Goal: Navigation & Orientation: Find specific page/section

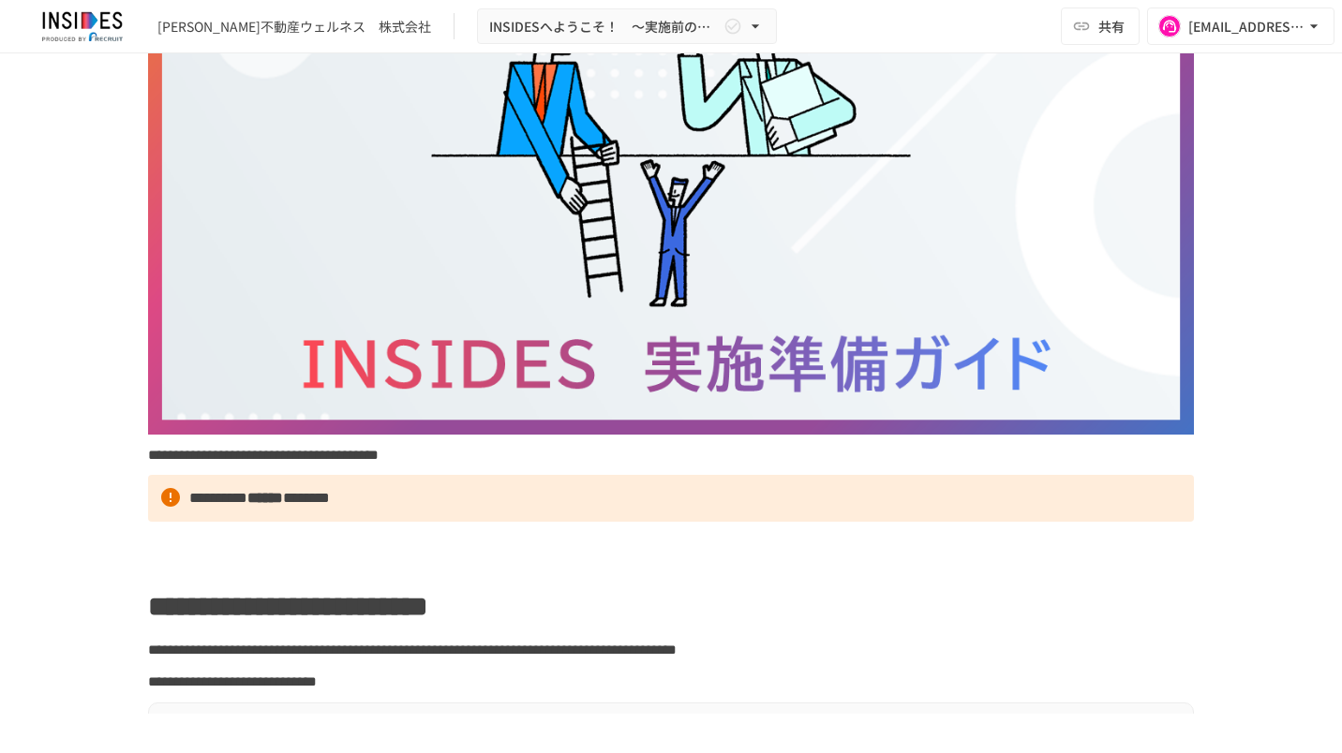
scroll to position [281, 0]
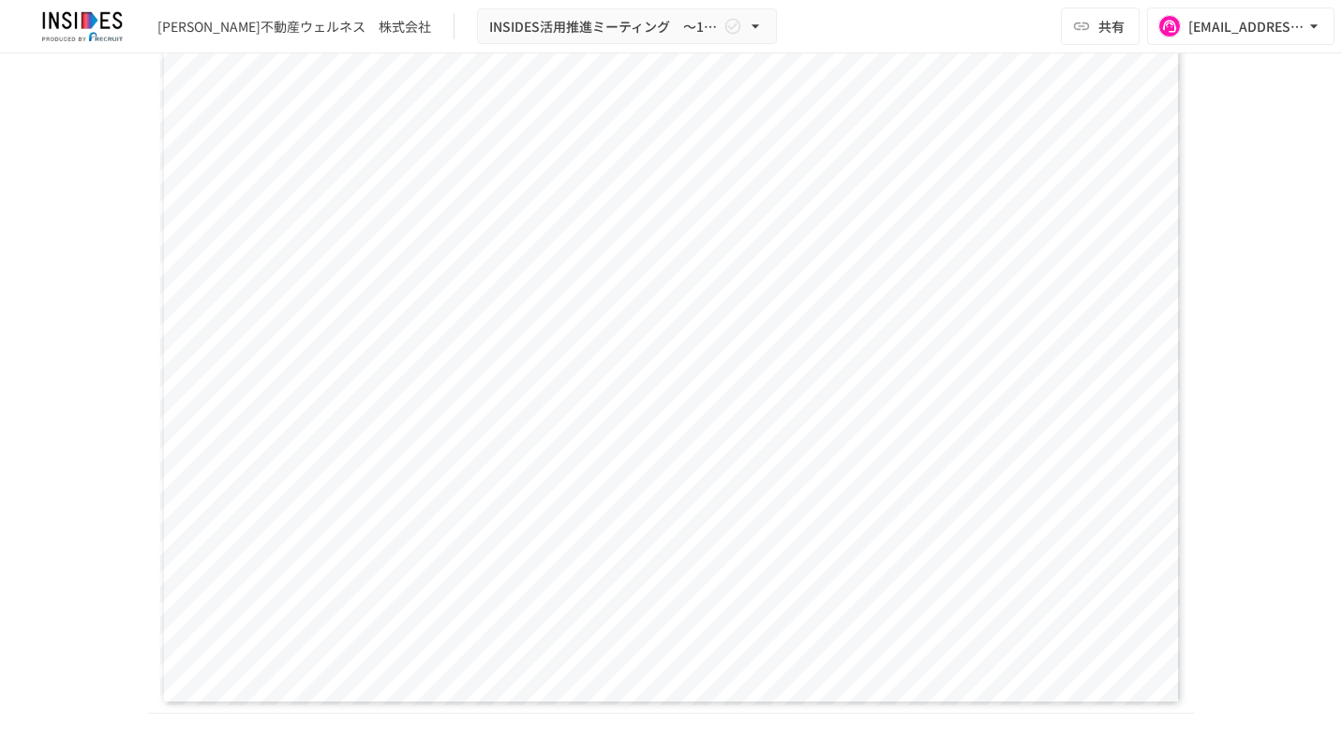
scroll to position [1593, 0]
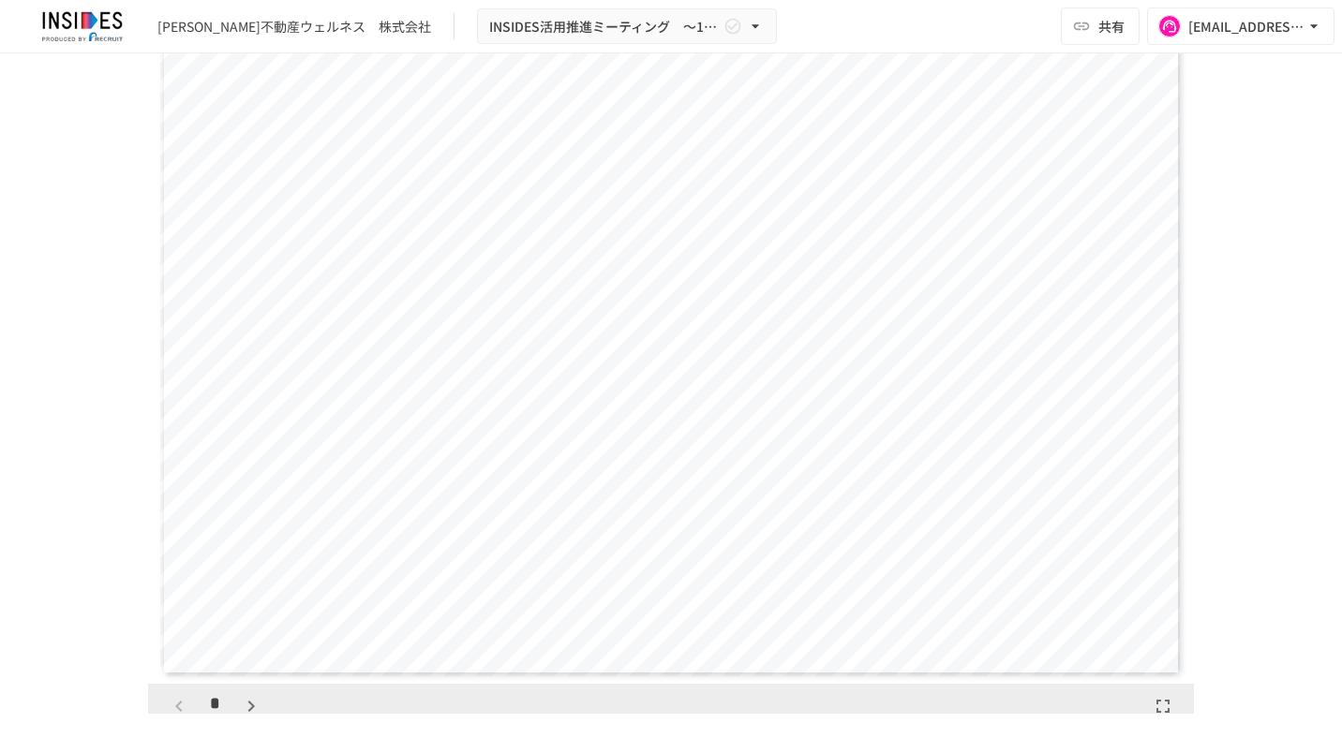
click at [247, 702] on icon "button" at bounding box center [250, 706] width 7 height 11
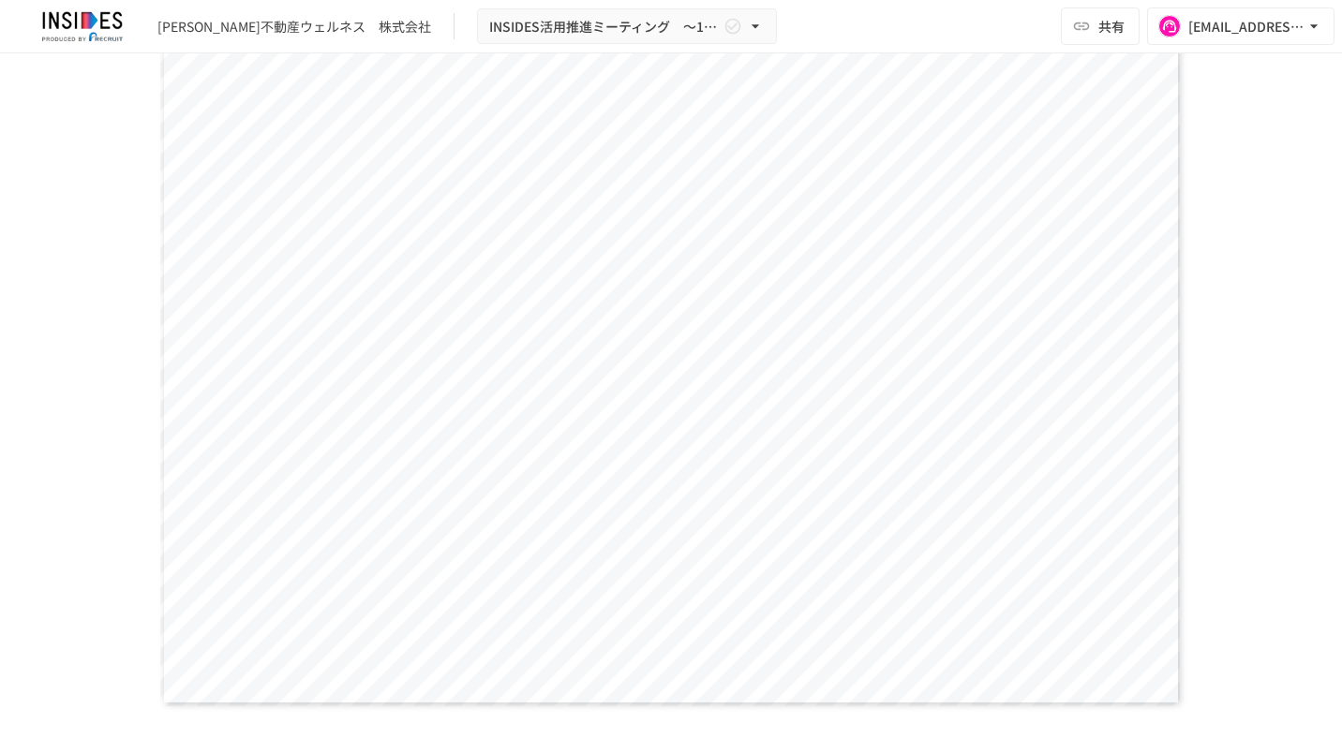
scroll to position [1593, 0]
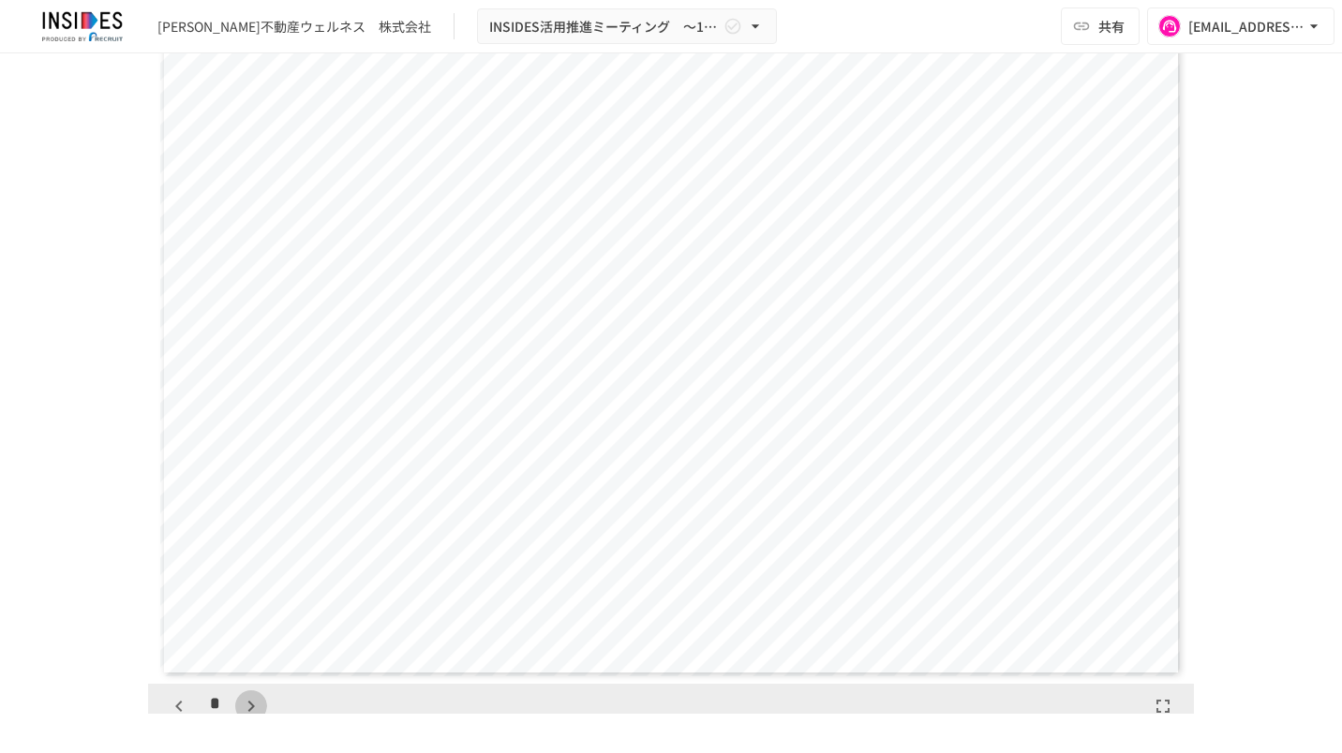
click at [244, 706] on icon "button" at bounding box center [251, 706] width 22 height 22
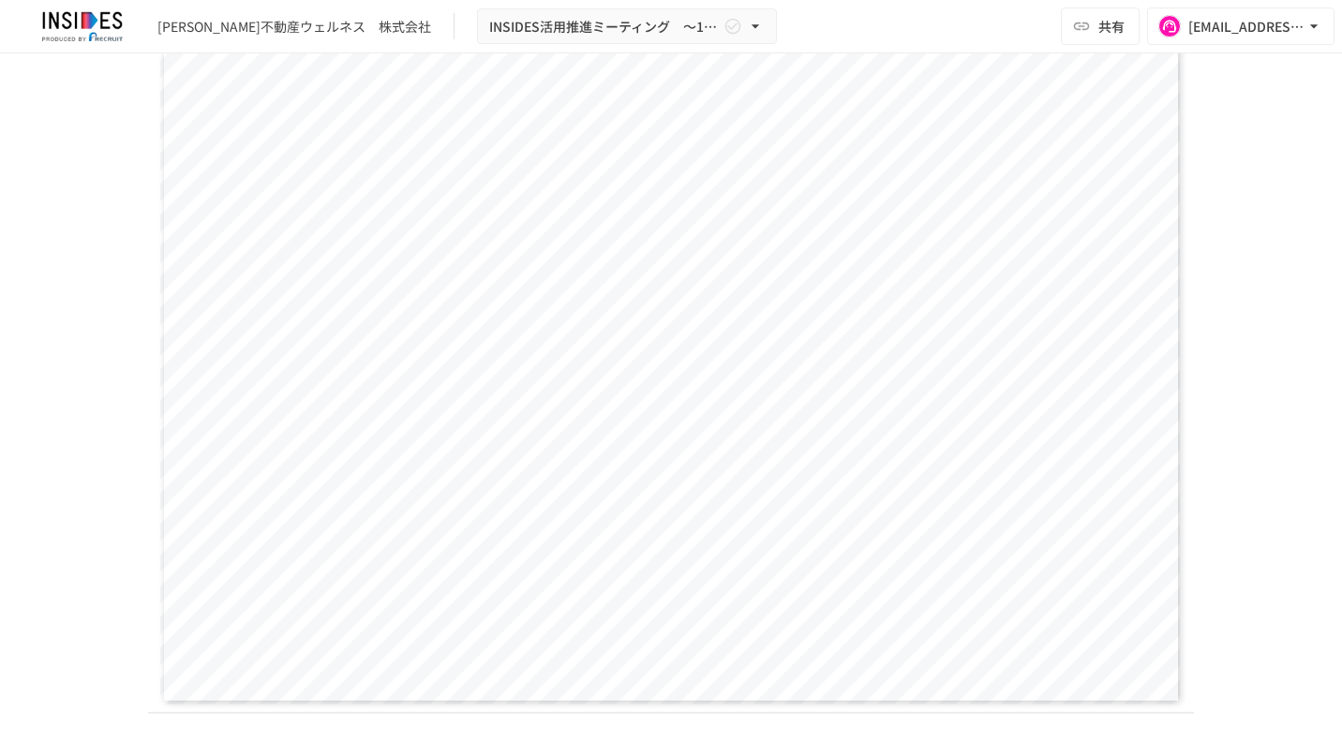
scroll to position [1593, 0]
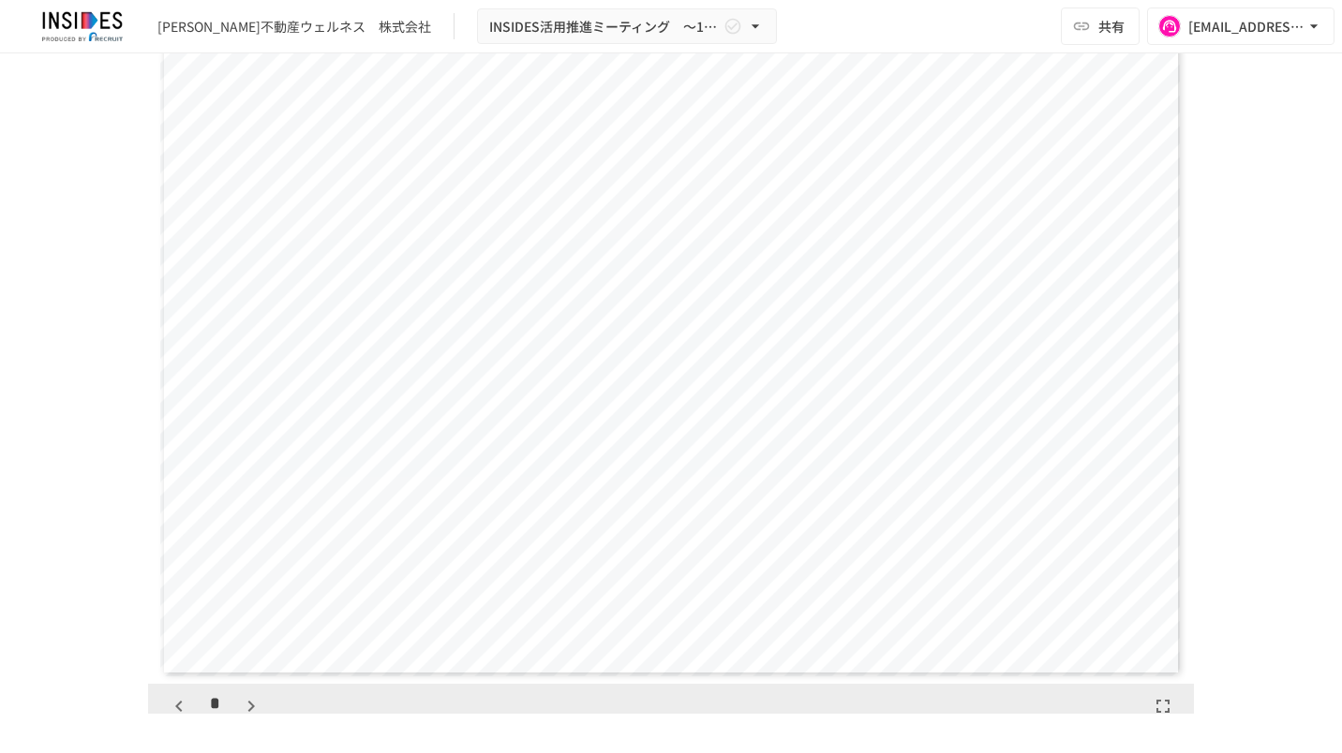
click at [172, 708] on icon "button" at bounding box center [179, 706] width 22 height 22
click at [242, 710] on icon "button" at bounding box center [251, 706] width 22 height 22
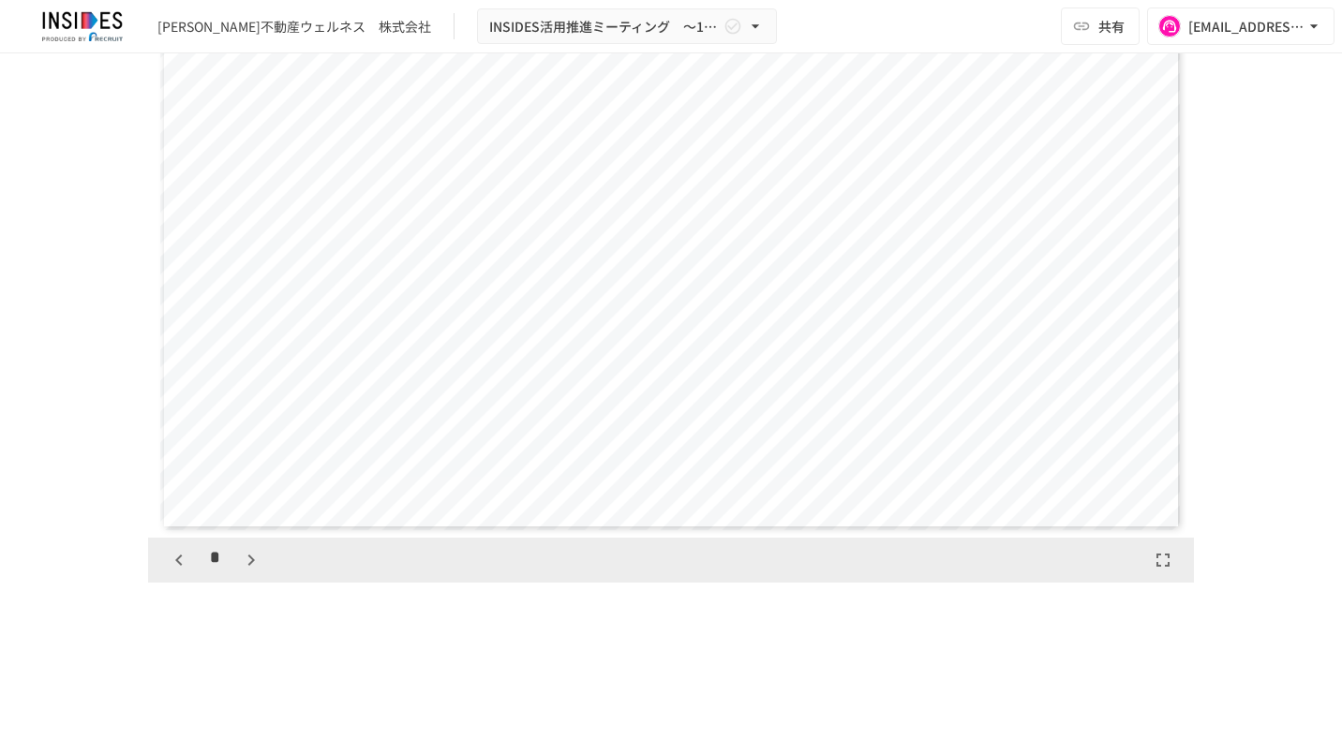
scroll to position [1967, 0]
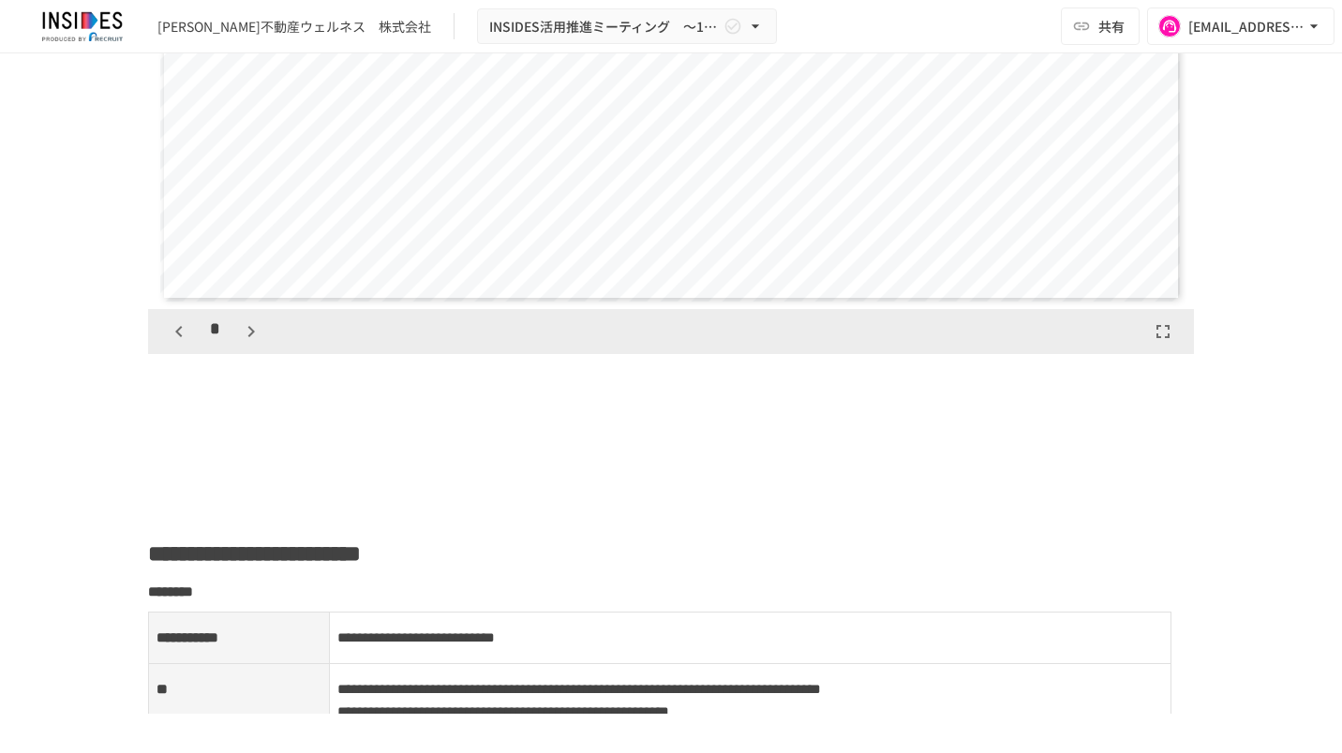
click at [240, 330] on icon "button" at bounding box center [251, 331] width 22 height 22
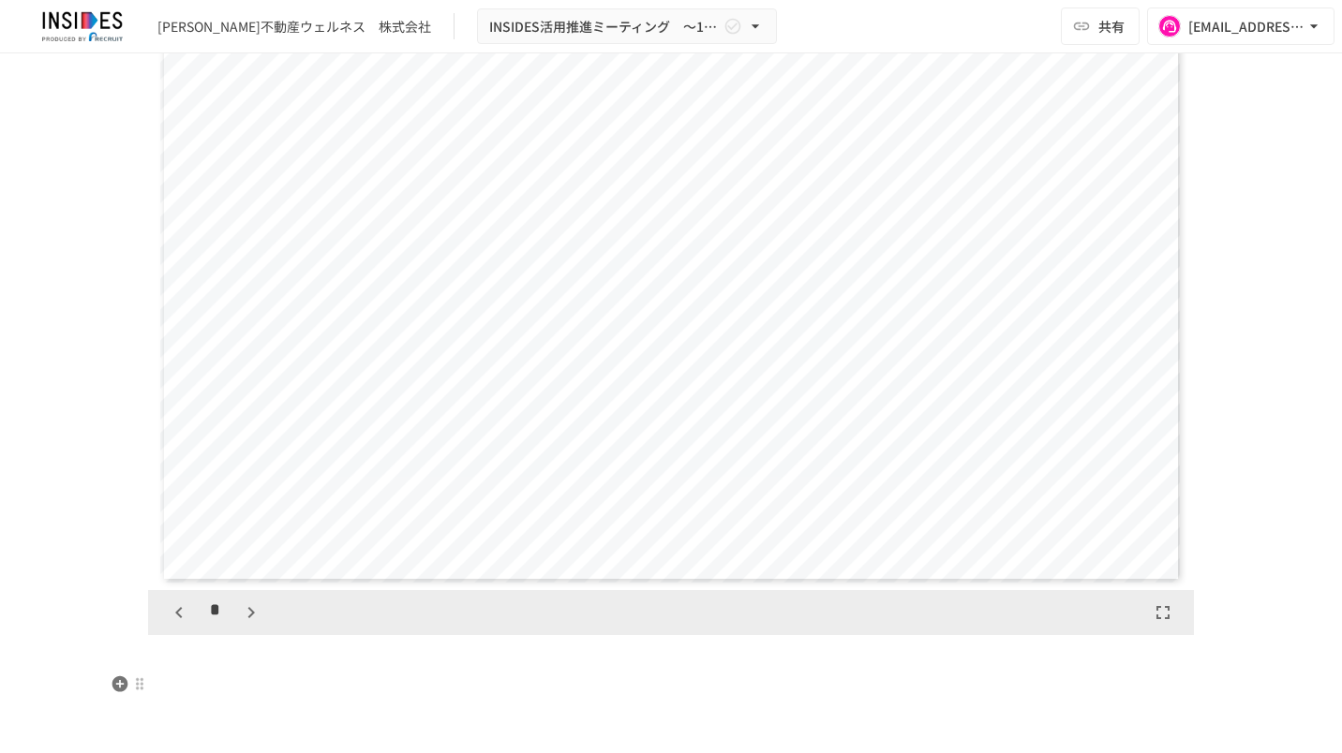
scroll to position [1874, 0]
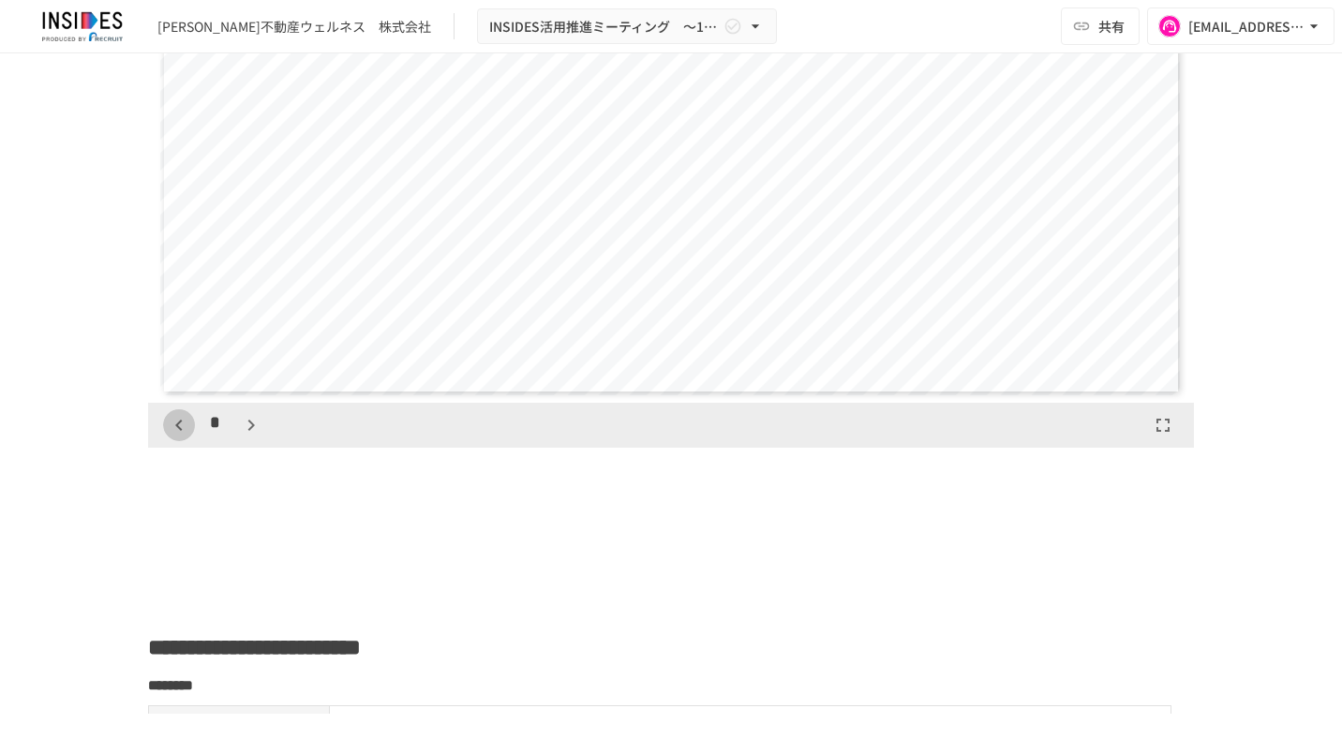
click at [174, 427] on icon "button" at bounding box center [179, 425] width 22 height 22
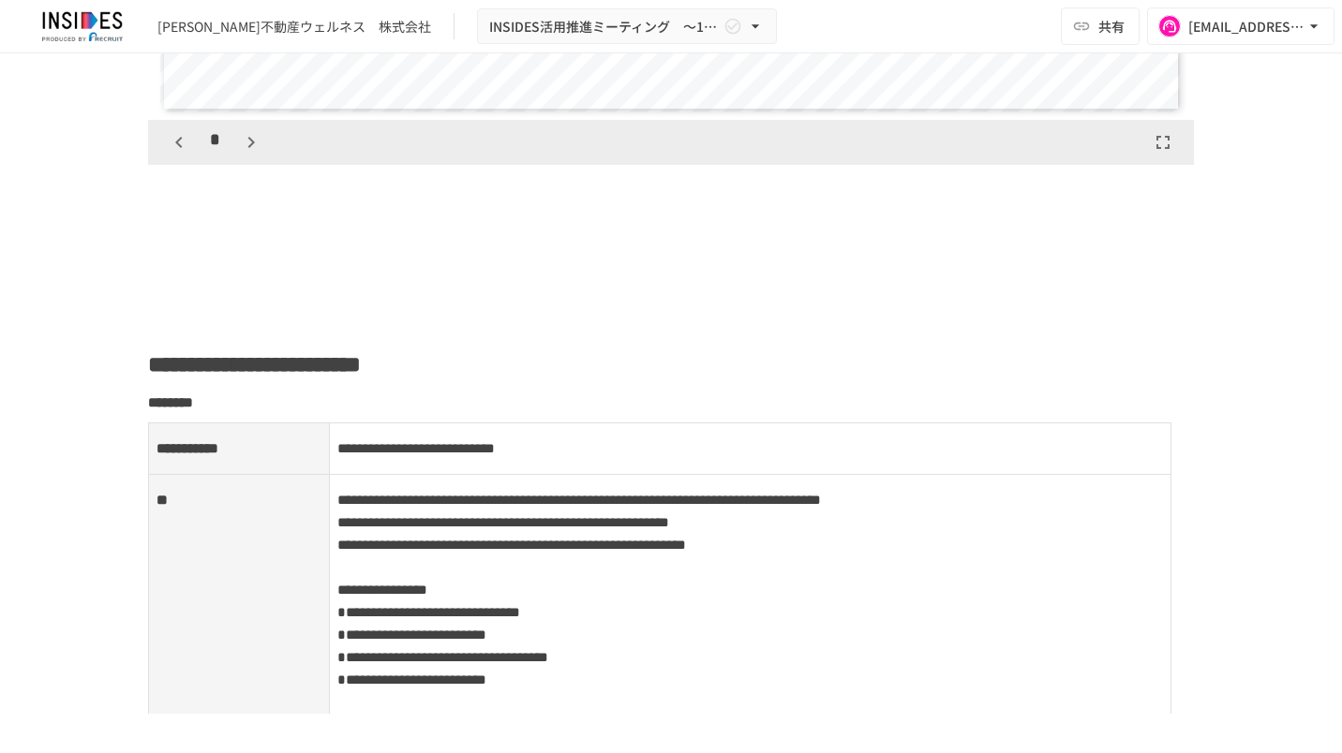
scroll to position [2248, 0]
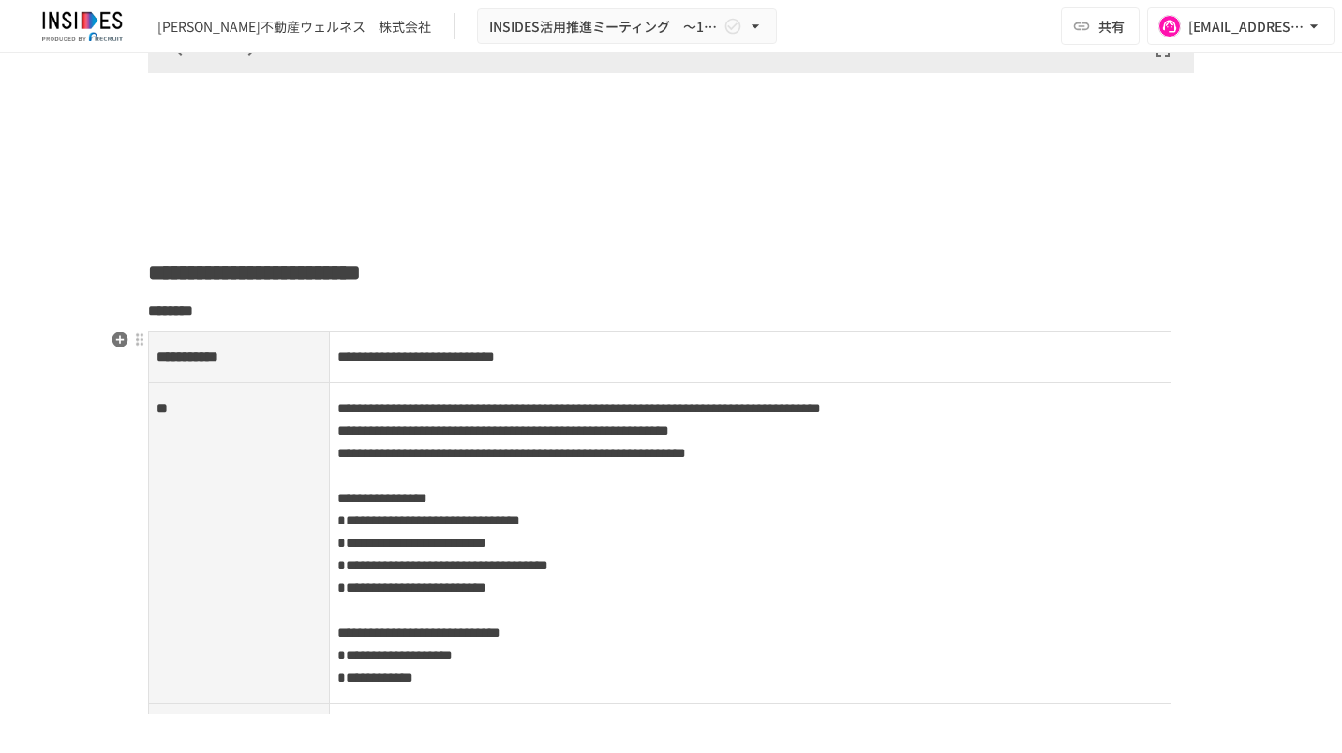
click at [514, 415] on span "**********" at bounding box center [578, 408] width 483 height 14
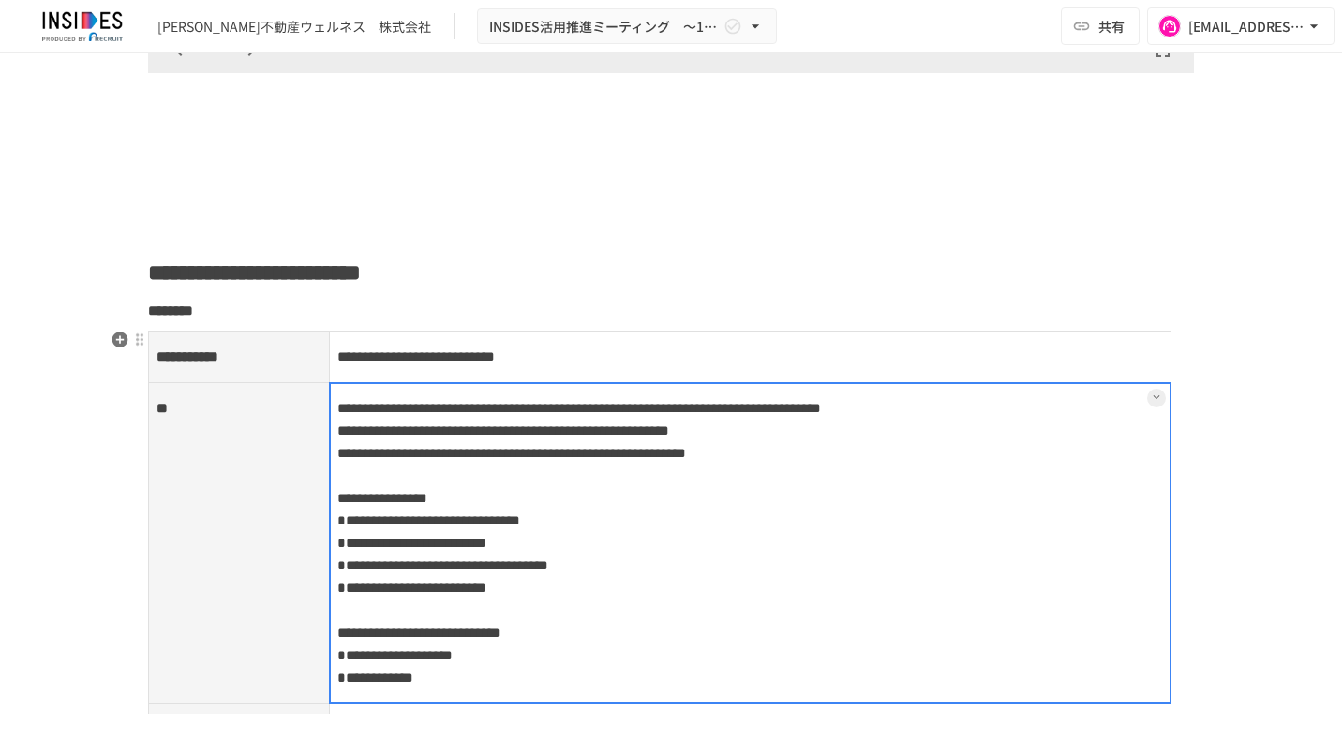
click at [497, 406] on td "**********" at bounding box center [750, 543] width 842 height 321
click at [497, 406] on div at bounding box center [750, 543] width 843 height 322
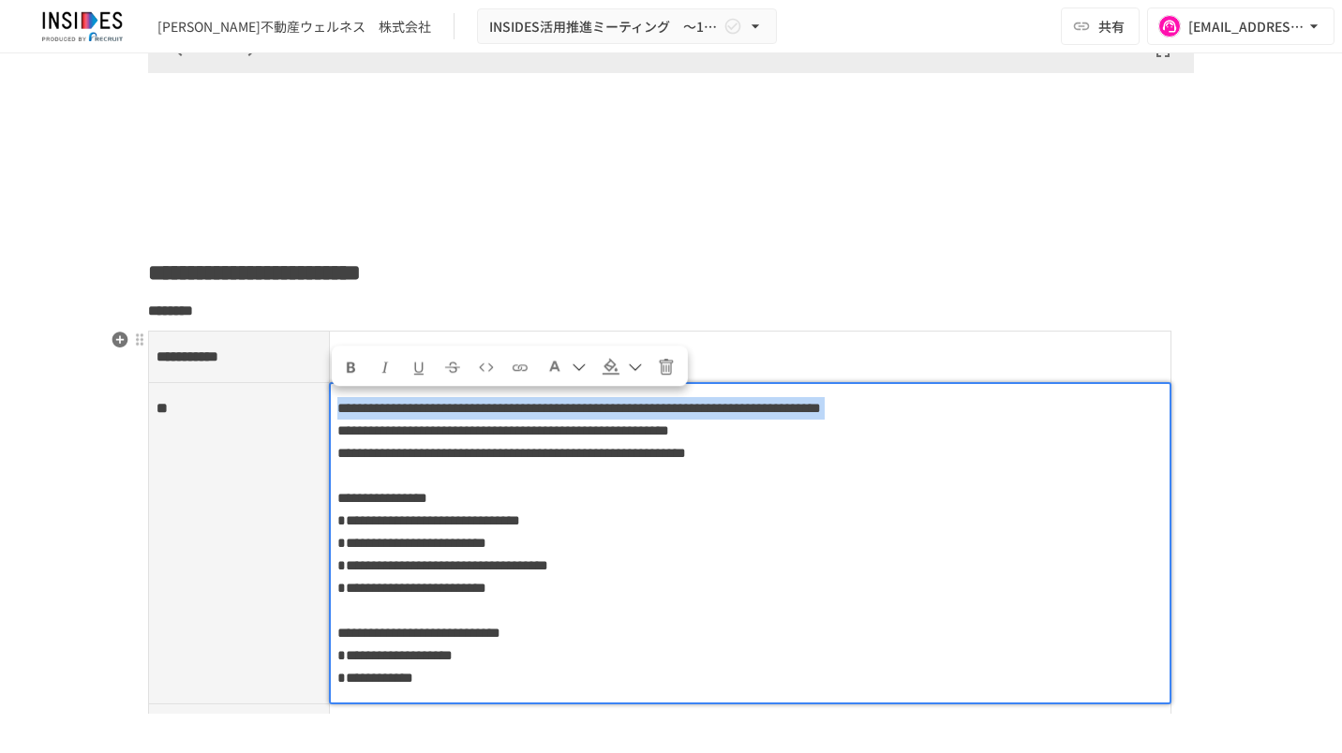
click at [497, 406] on span "**********" at bounding box center [578, 408] width 483 height 14
click at [496, 406] on span "**********" at bounding box center [578, 408] width 483 height 14
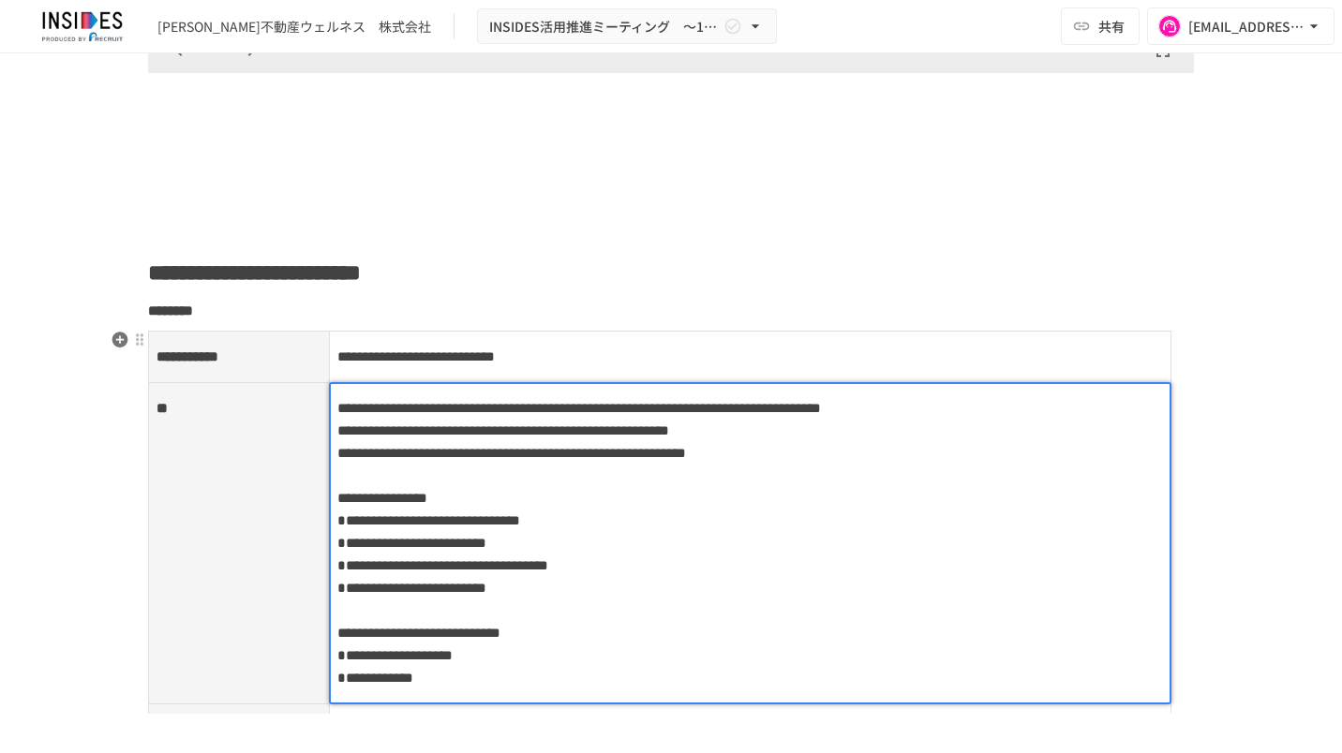
click at [669, 437] on span "**********" at bounding box center [503, 430] width 332 height 14
click at [686, 460] on span "**********" at bounding box center [511, 453] width 348 height 14
click at [968, 515] on p "**********" at bounding box center [750, 543] width 826 height 294
click at [184, 495] on th "**" at bounding box center [239, 543] width 181 height 321
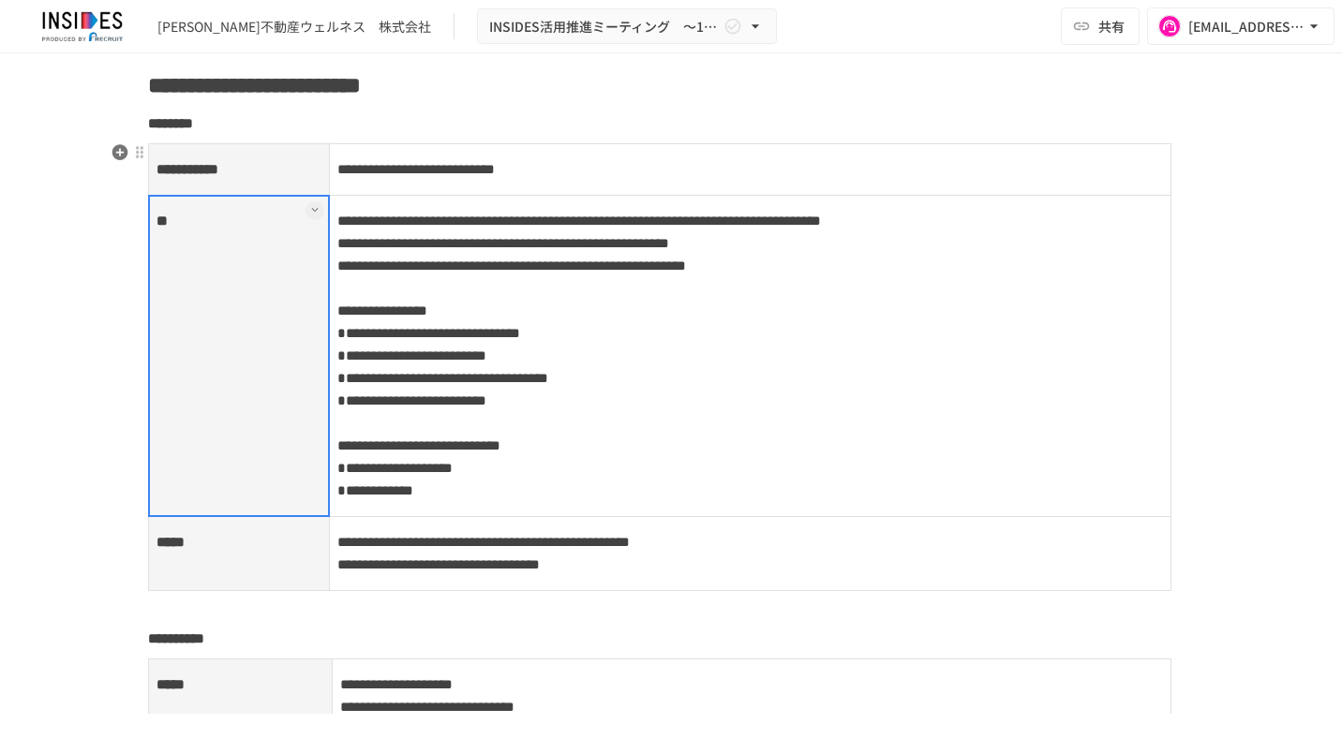
scroll to position [2342, 0]
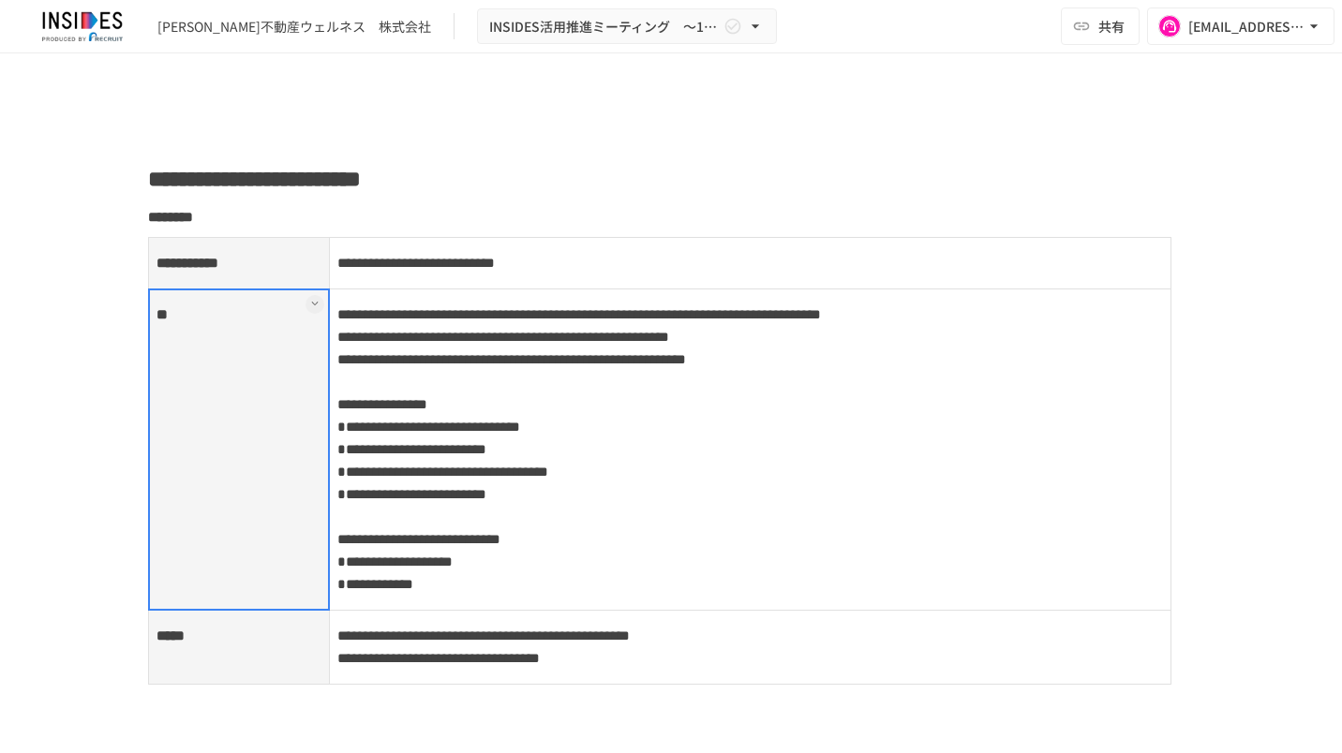
click at [47, 382] on div "**********" at bounding box center [671, 383] width 1342 height 660
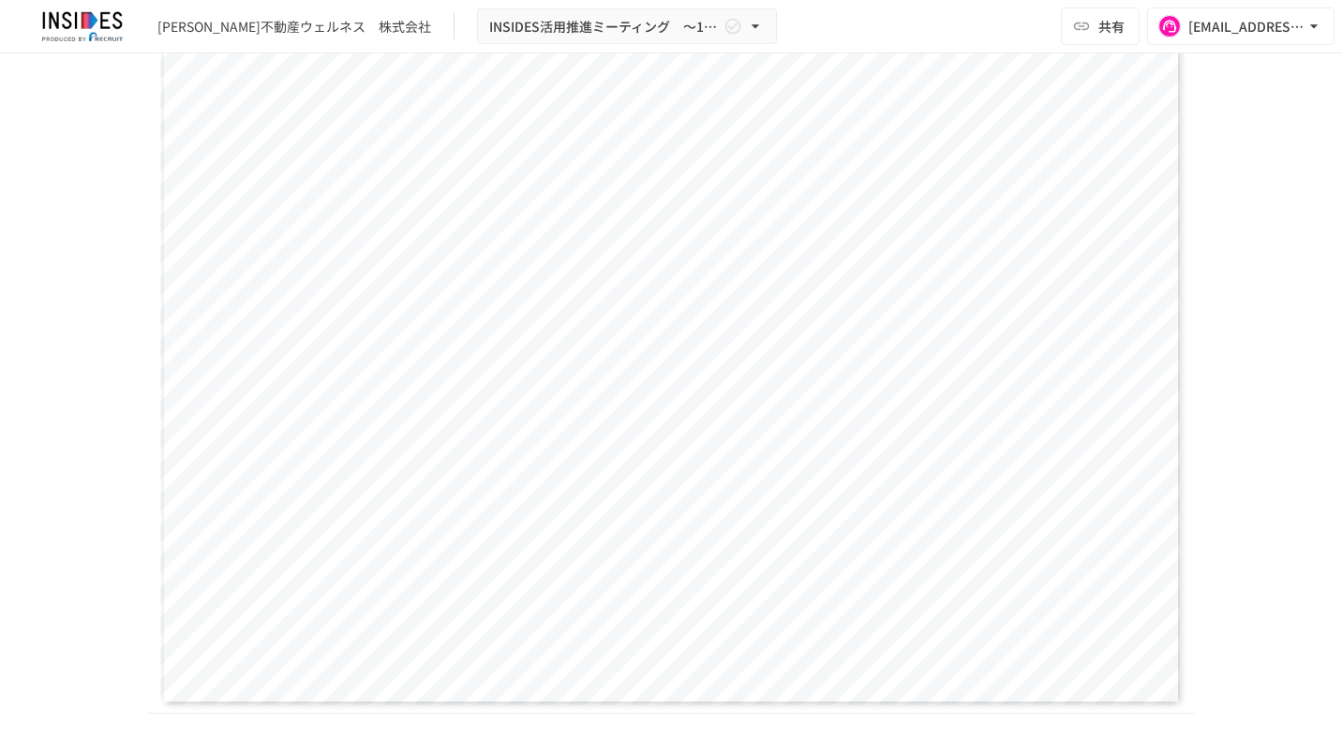
scroll to position [1593, 0]
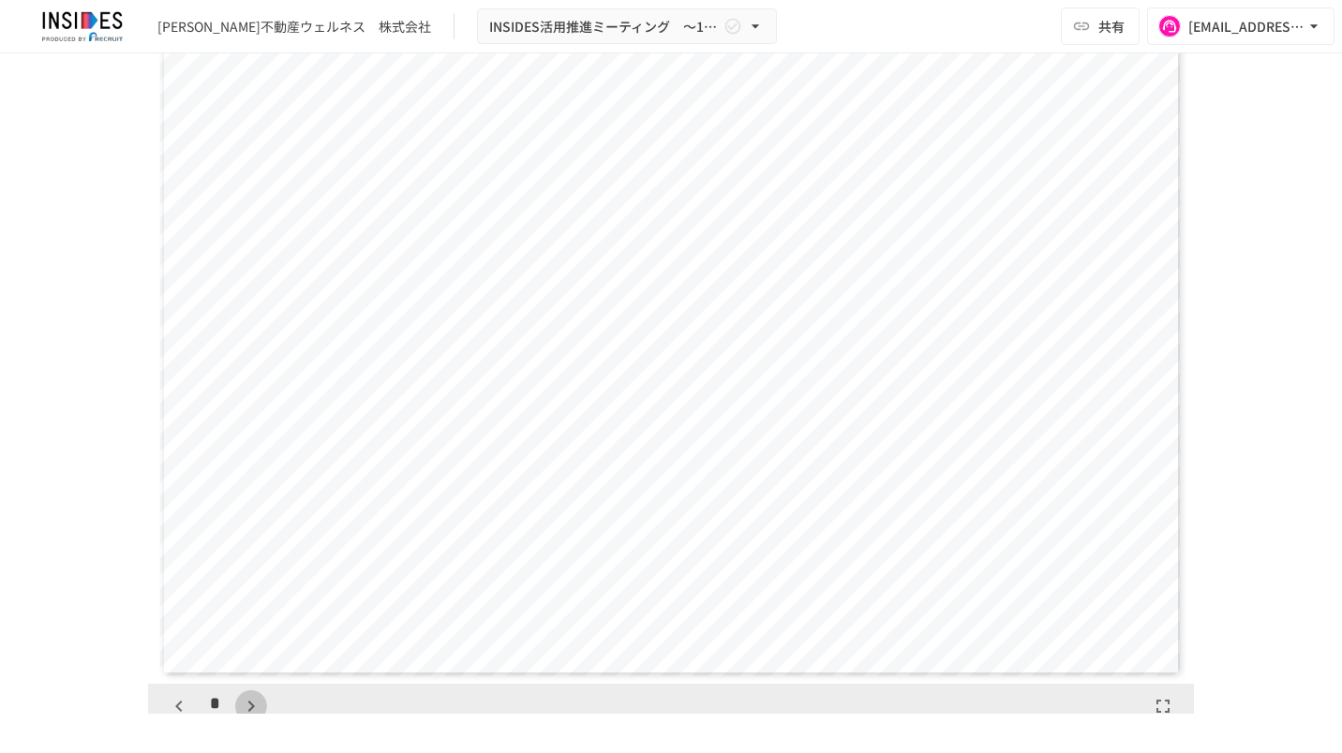
click at [242, 704] on icon "button" at bounding box center [251, 706] width 22 height 22
click at [250, 704] on icon "button" at bounding box center [251, 706] width 22 height 22
click at [240, 704] on icon "button" at bounding box center [251, 706] width 22 height 22
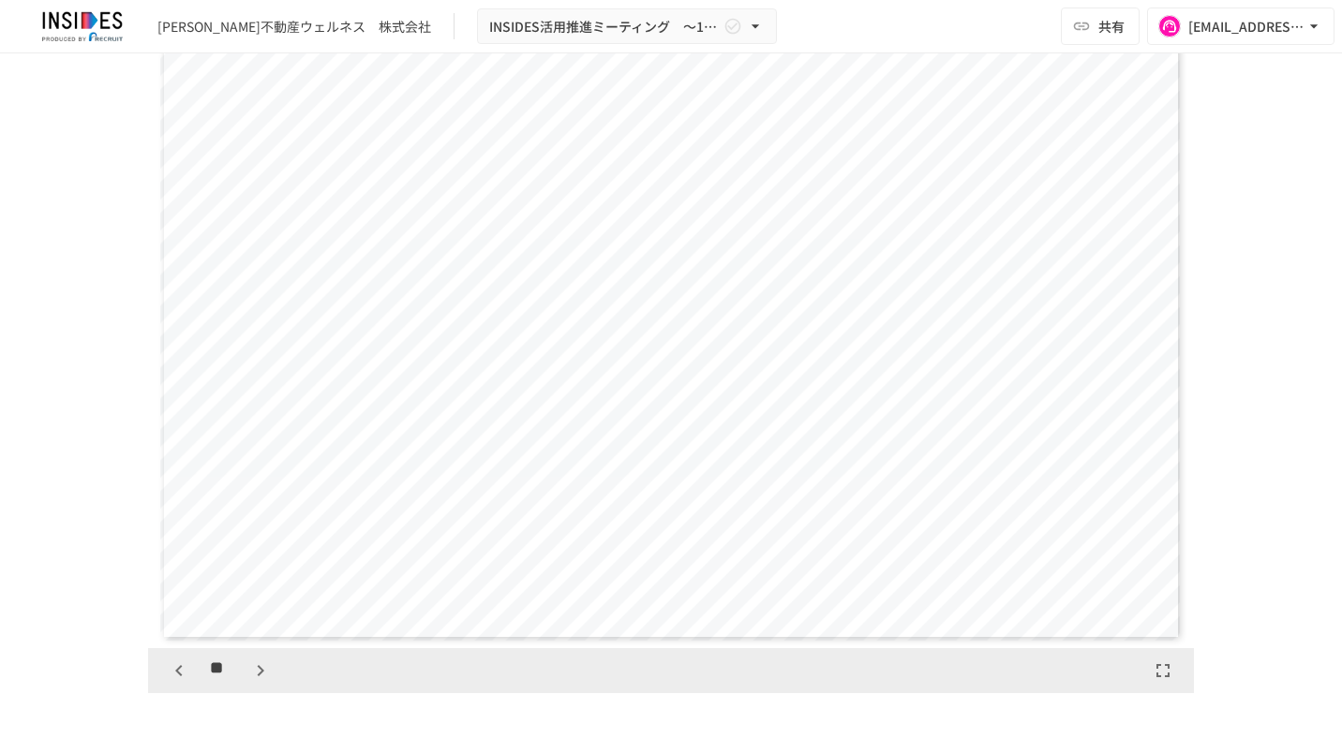
scroll to position [1686, 0]
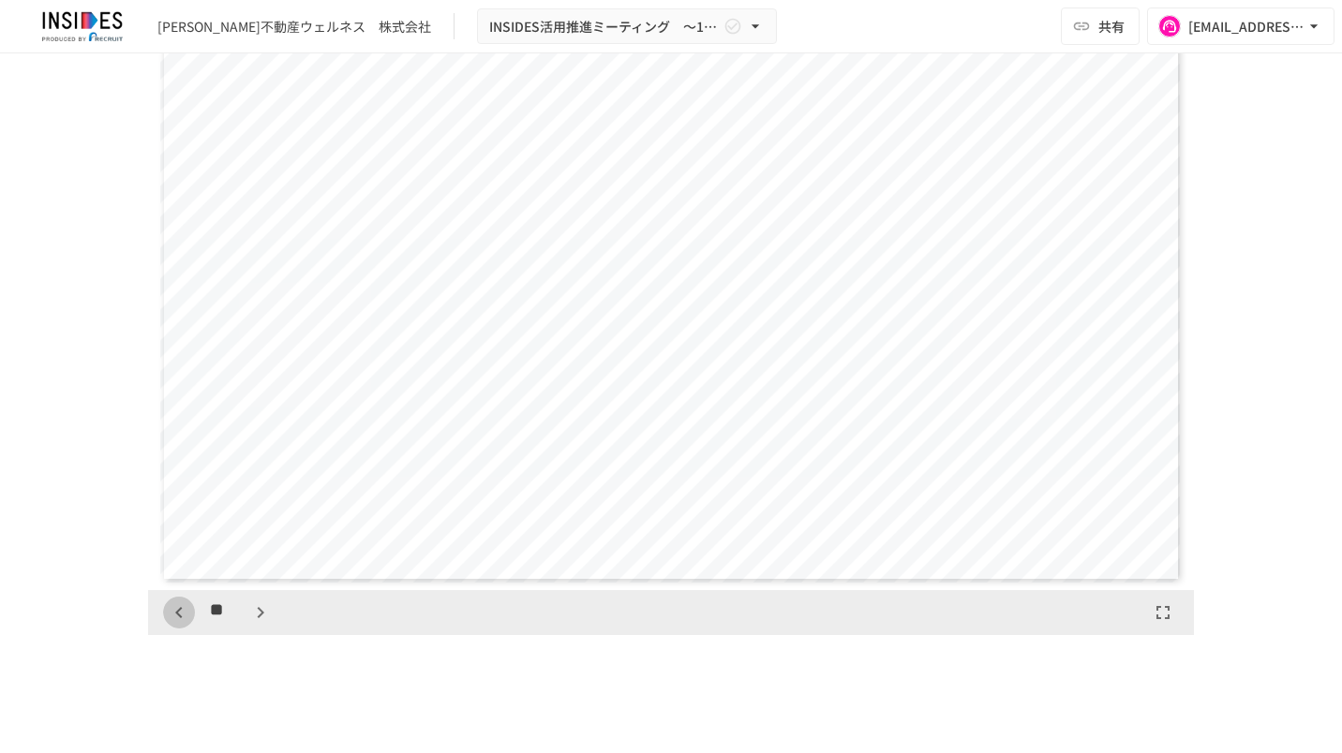
click at [170, 607] on icon "button" at bounding box center [179, 612] width 22 height 22
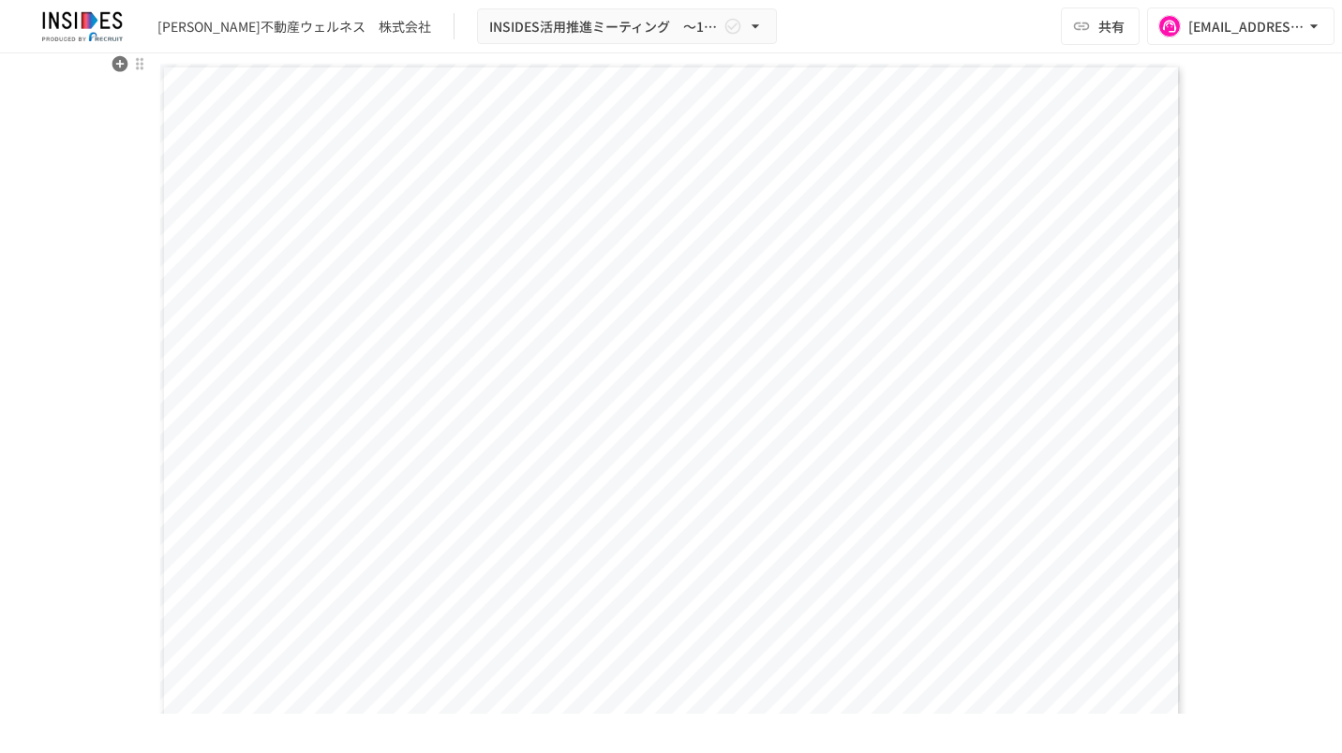
scroll to position [1593, 0]
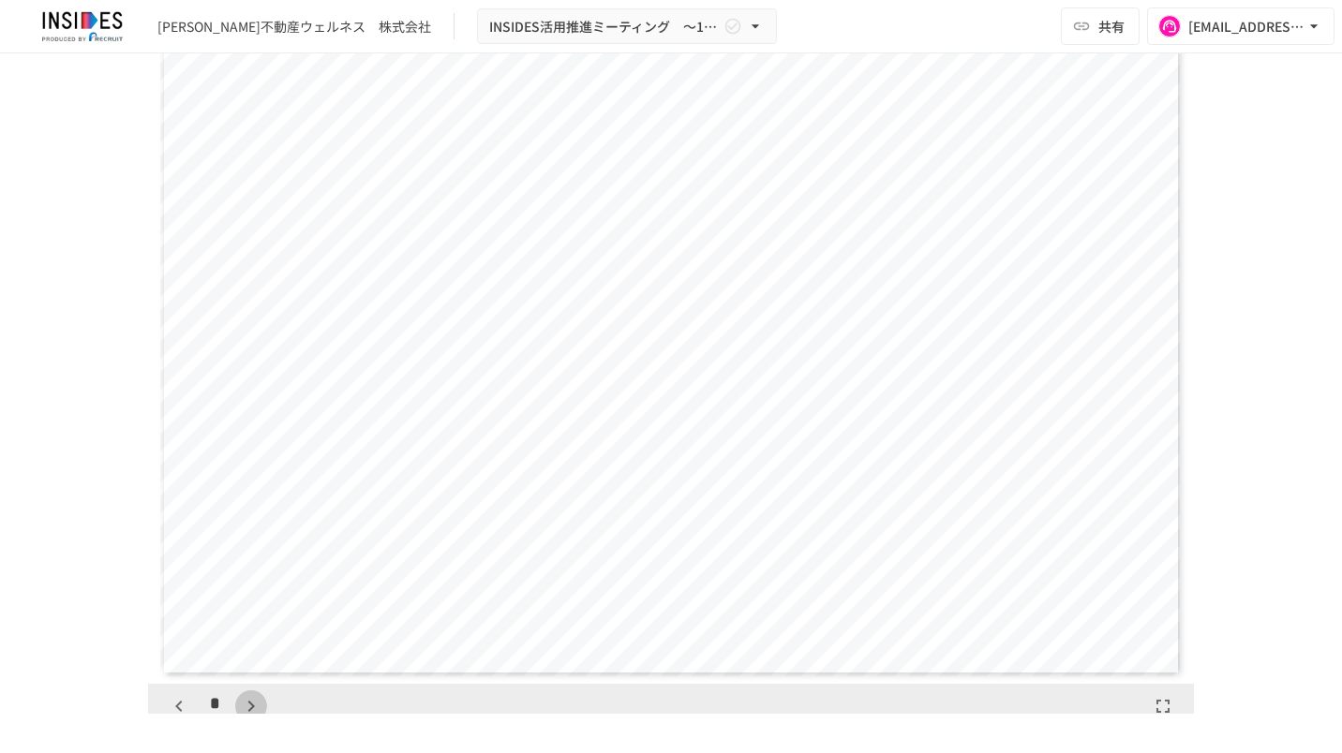
click at [255, 710] on button "button" at bounding box center [251, 706] width 32 height 32
click at [251, 712] on icon "button" at bounding box center [260, 706] width 22 height 22
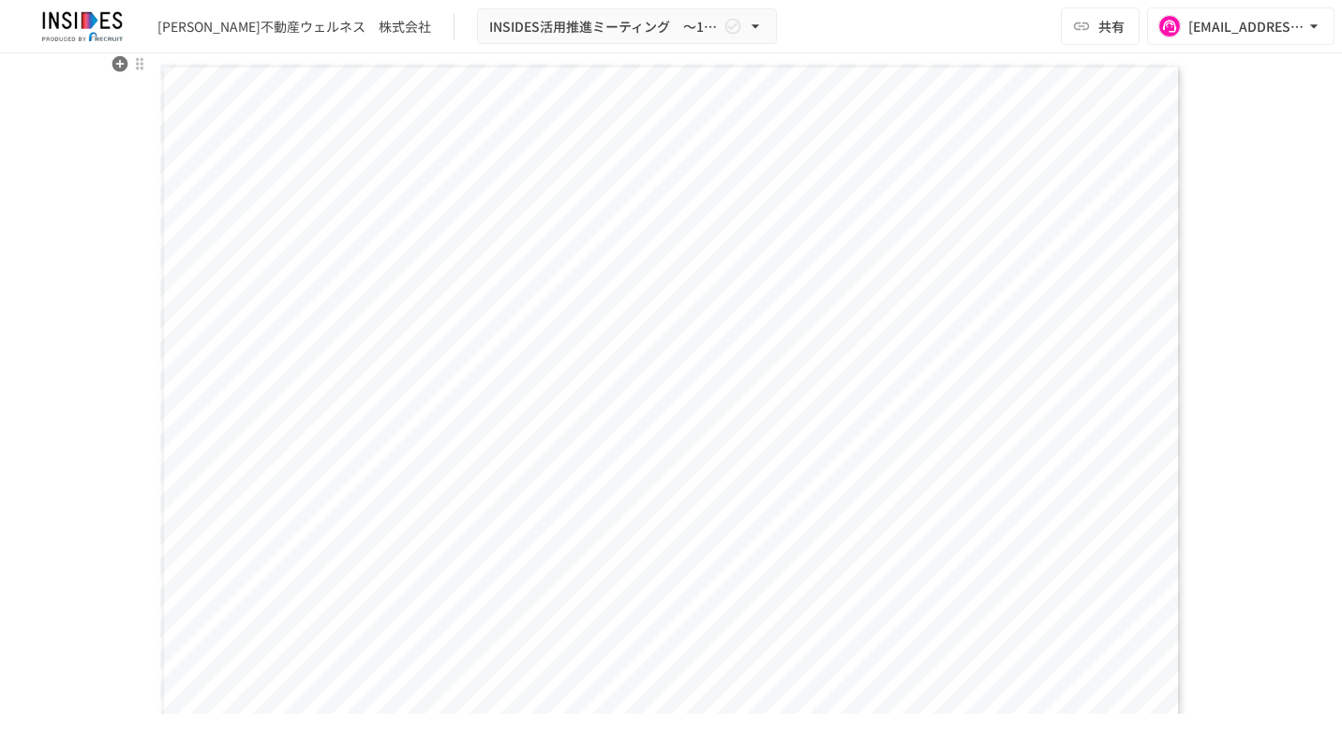
scroll to position [1593, 0]
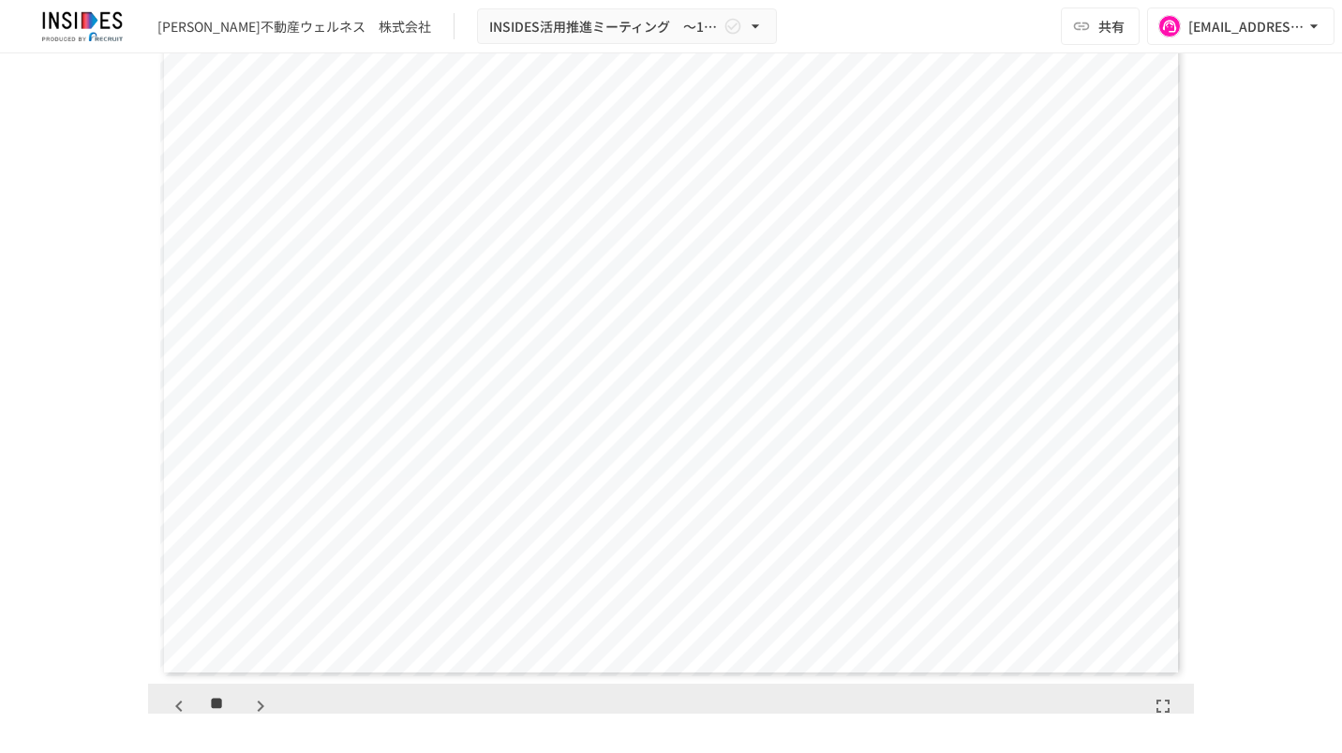
click at [256, 701] on icon "button" at bounding box center [260, 706] width 22 height 22
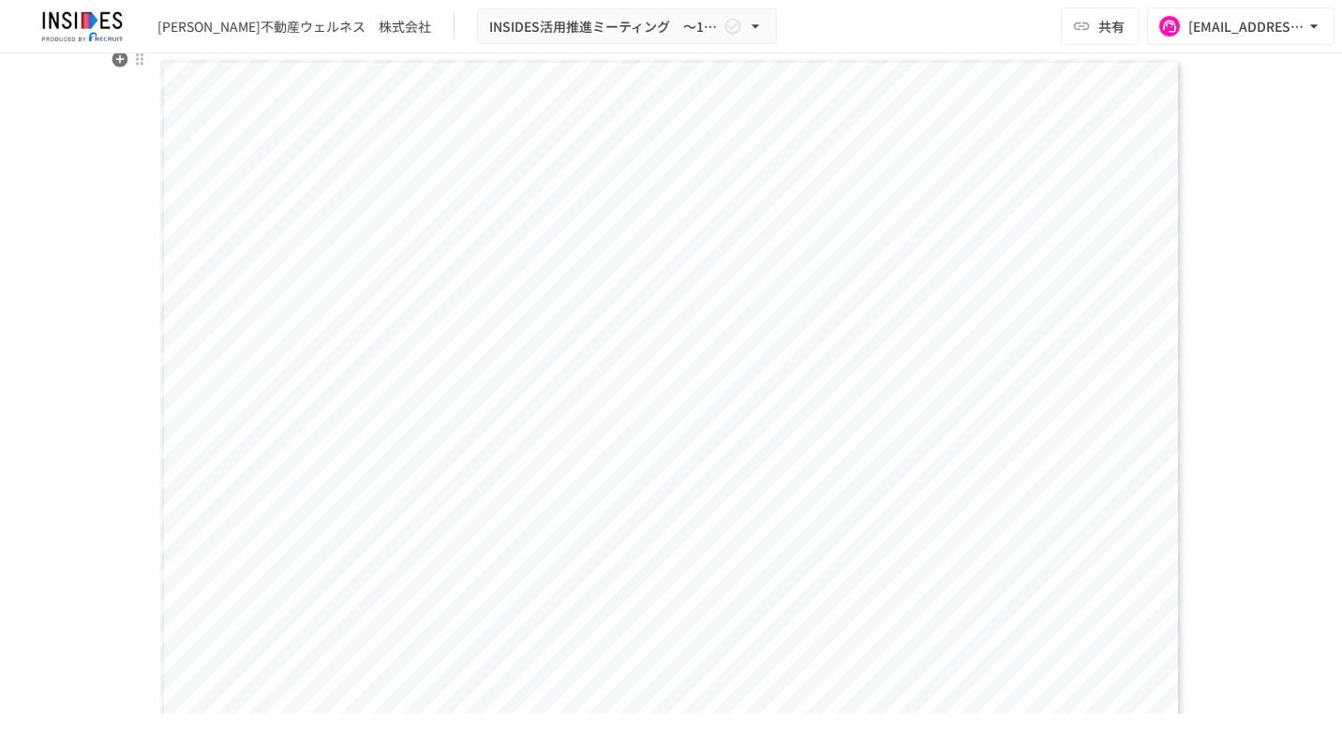
scroll to position [1780, 0]
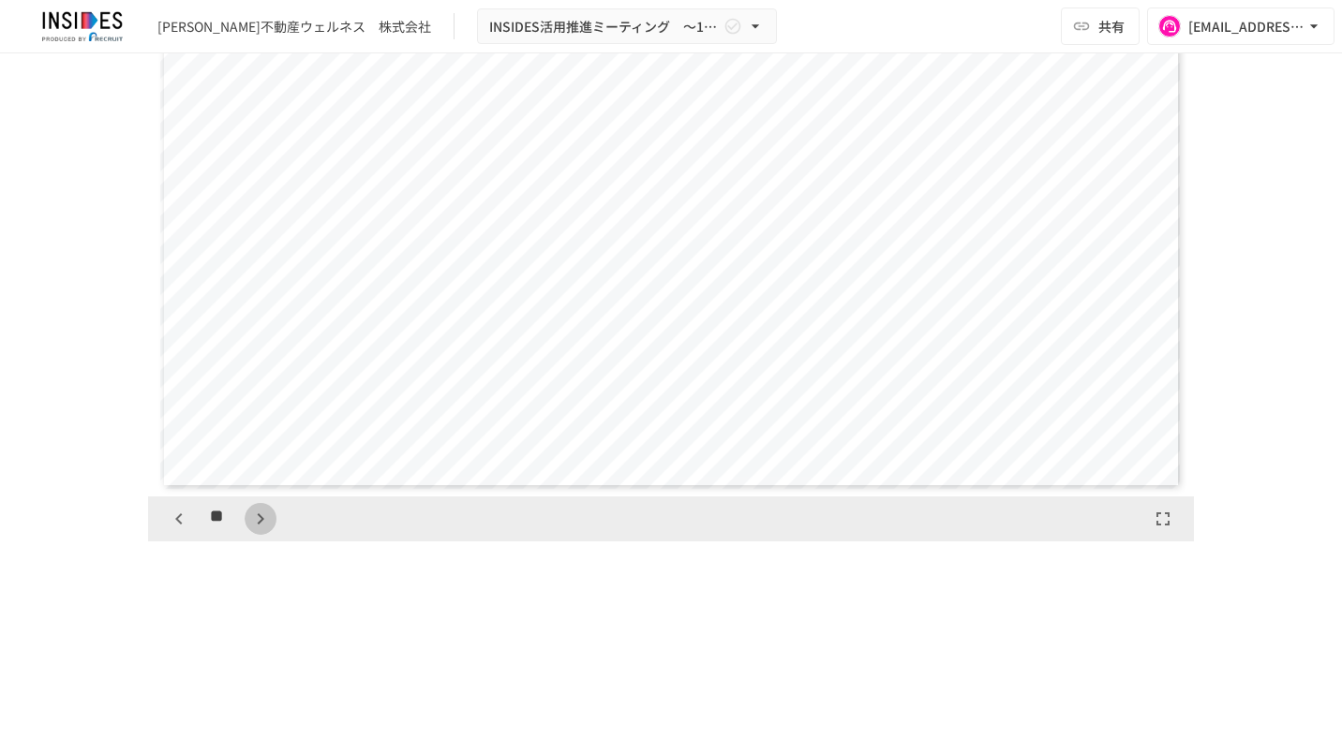
click at [258, 513] on icon "button" at bounding box center [261, 518] width 7 height 11
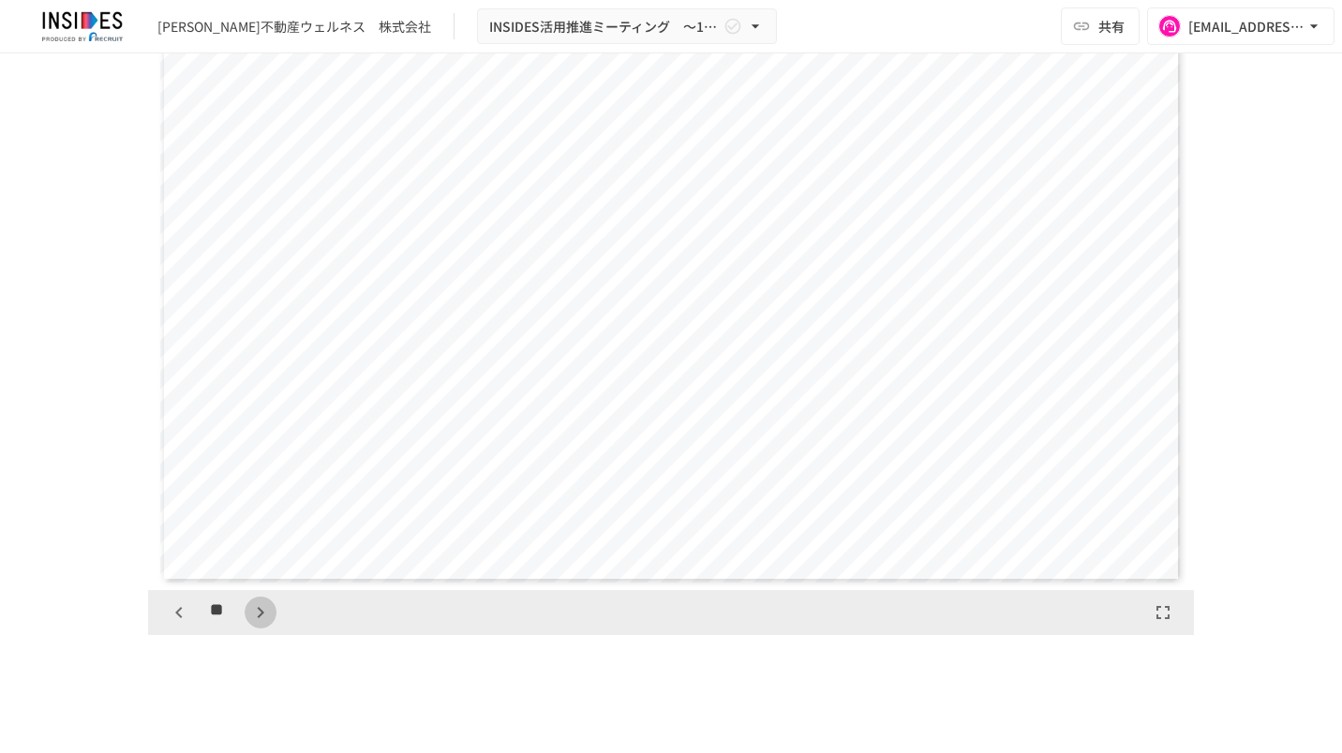
click at [262, 615] on icon "button" at bounding box center [260, 612] width 22 height 22
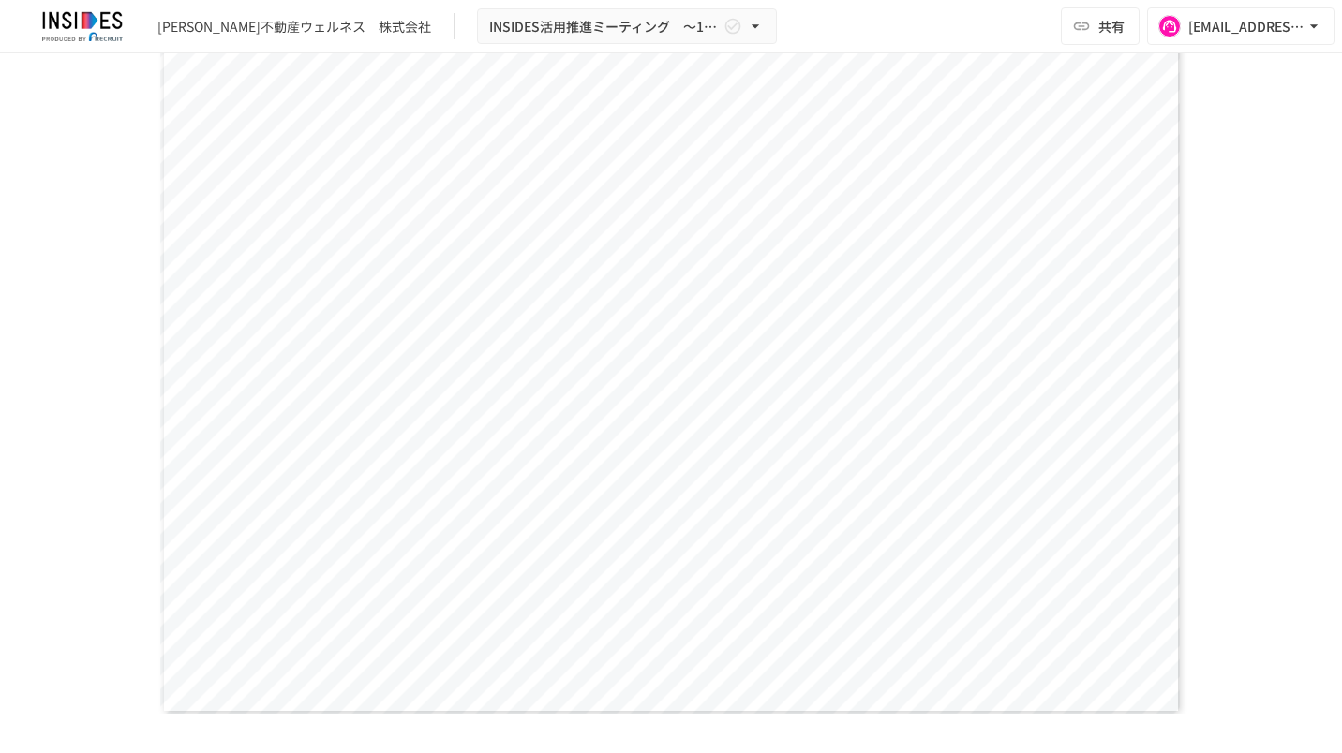
scroll to position [1593, 0]
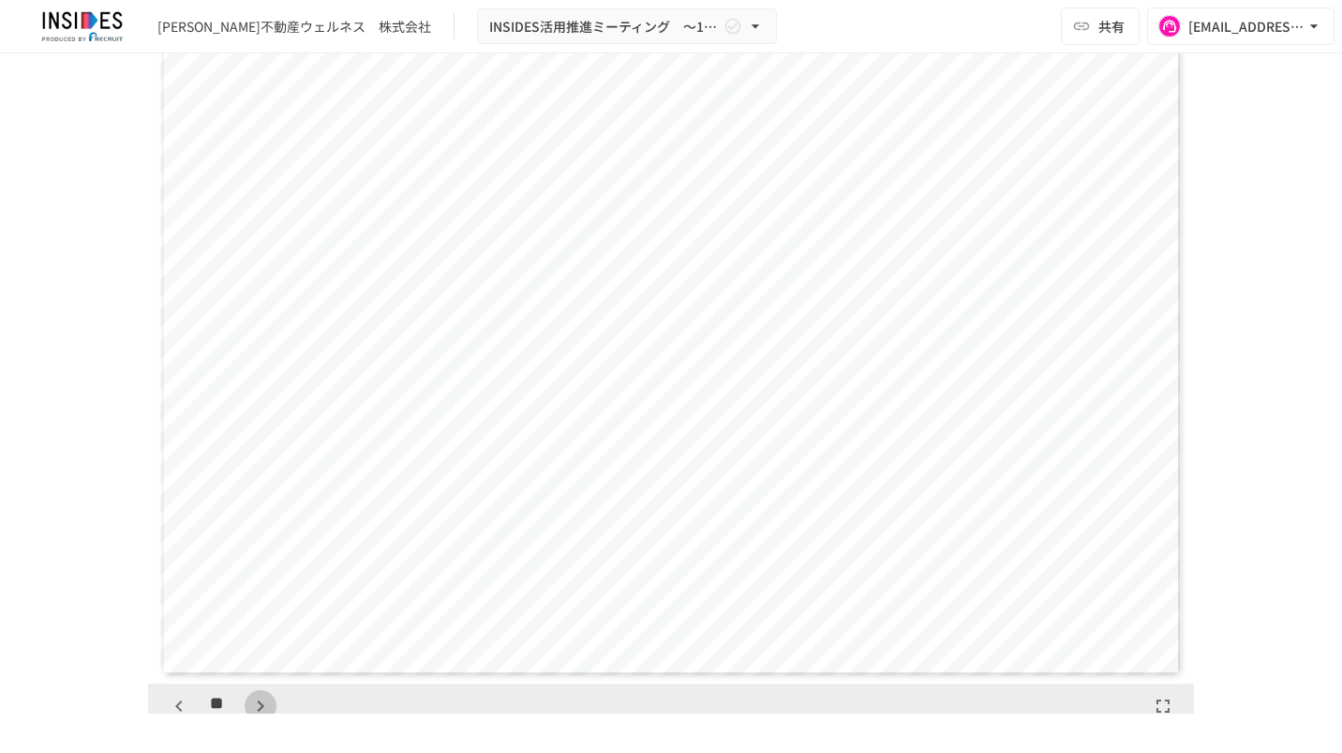
click at [258, 708] on icon "button" at bounding box center [260, 706] width 22 height 22
click at [249, 700] on icon "button" at bounding box center [260, 706] width 22 height 22
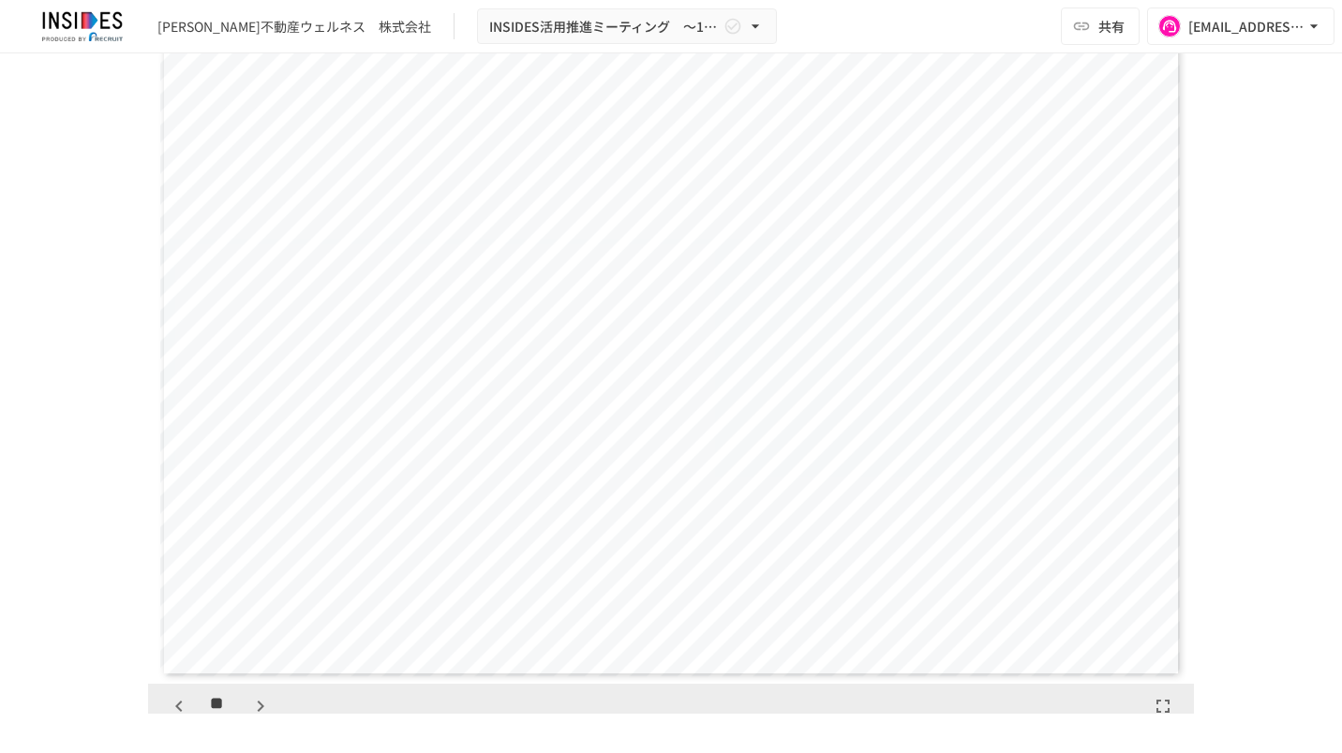
scroll to position [12263, 0]
click at [249, 700] on icon "button" at bounding box center [260, 706] width 22 height 22
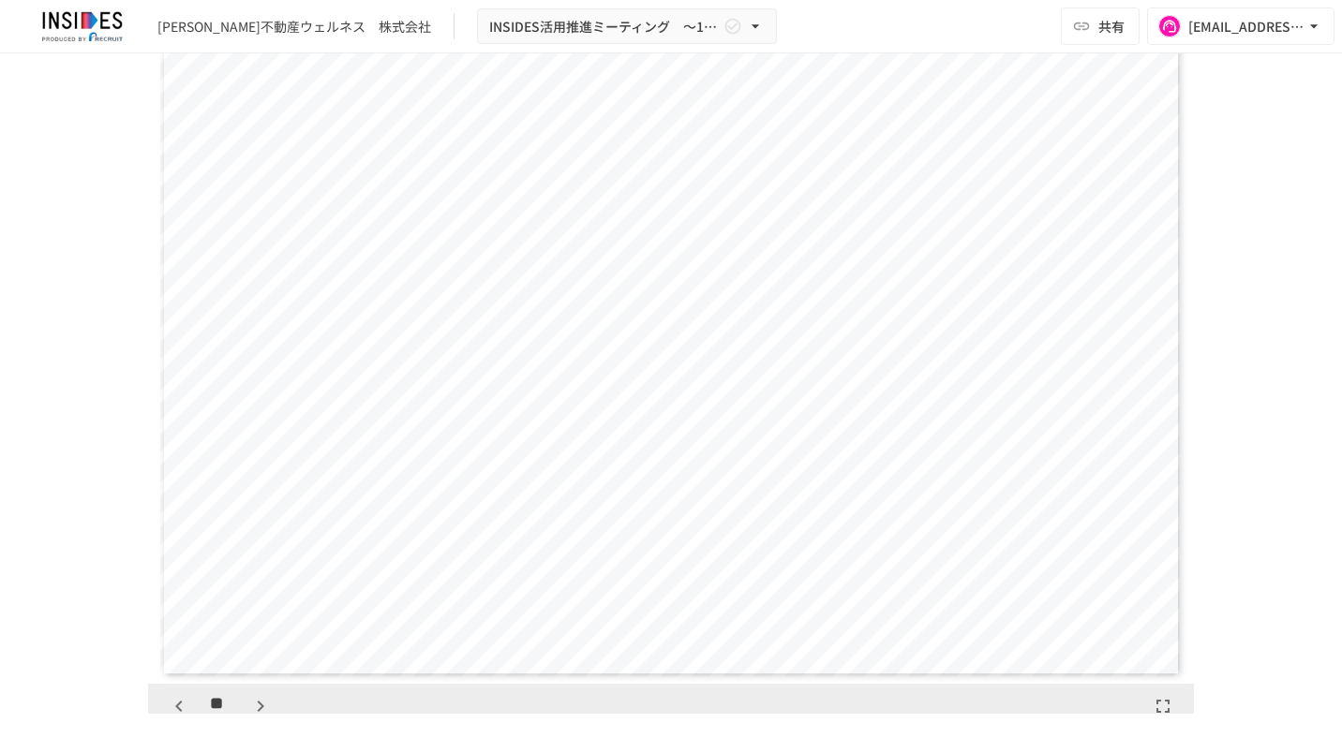
scroll to position [14427, 0]
click at [175, 701] on icon "button" at bounding box center [178, 706] width 7 height 11
click at [249, 701] on icon "button" at bounding box center [260, 706] width 22 height 22
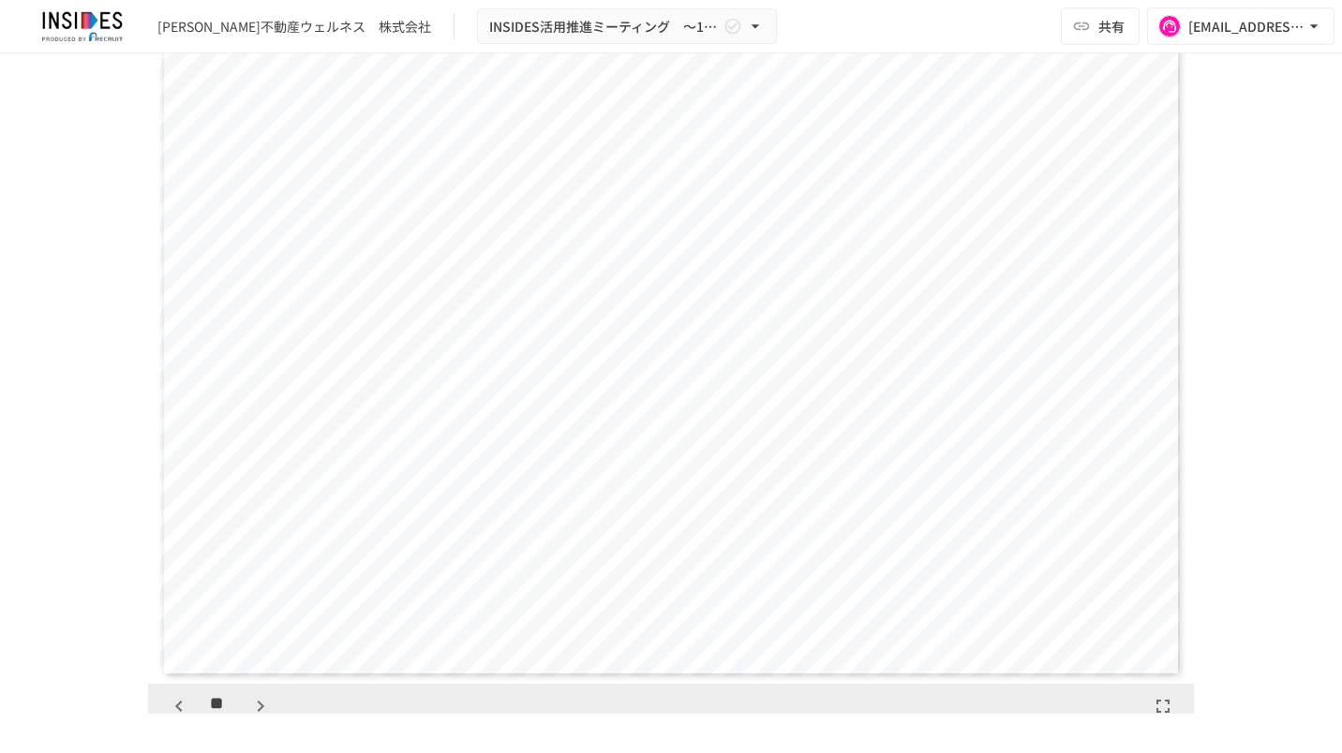
click at [249, 701] on icon "button" at bounding box center [260, 706] width 22 height 22
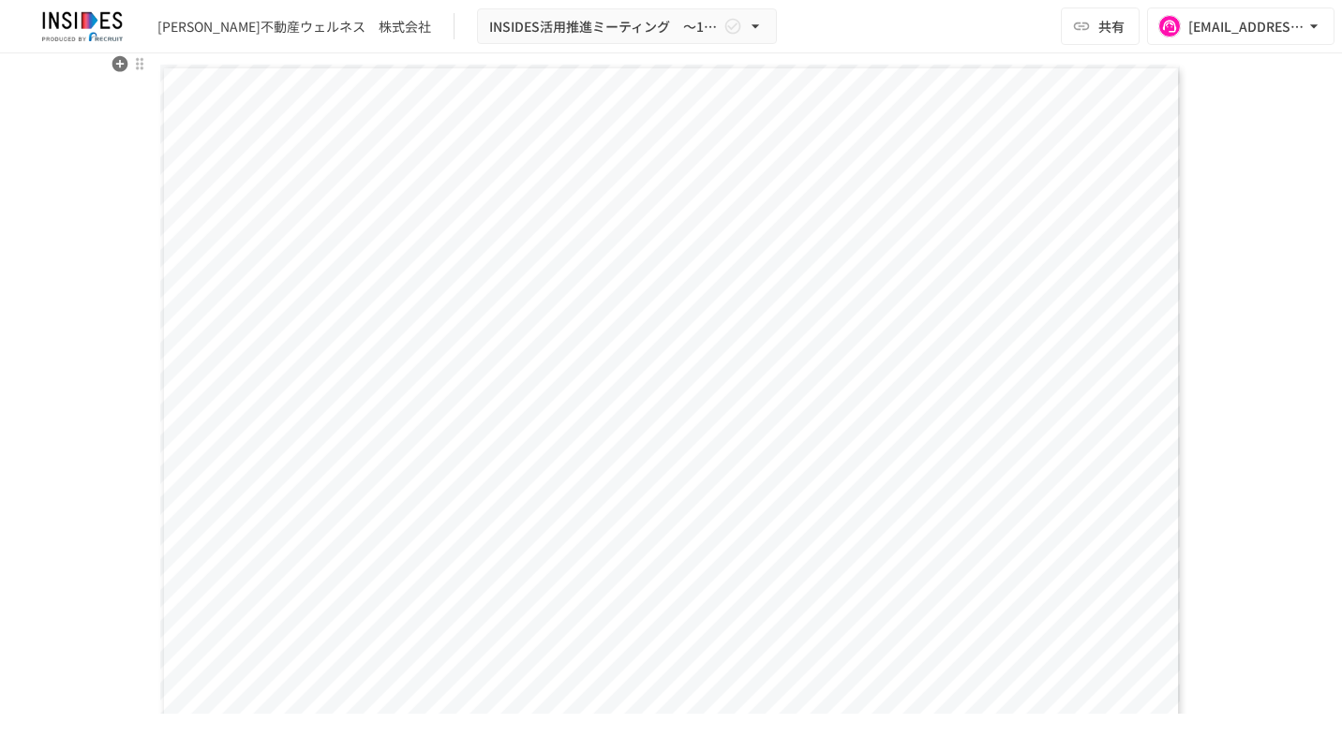
scroll to position [1593, 0]
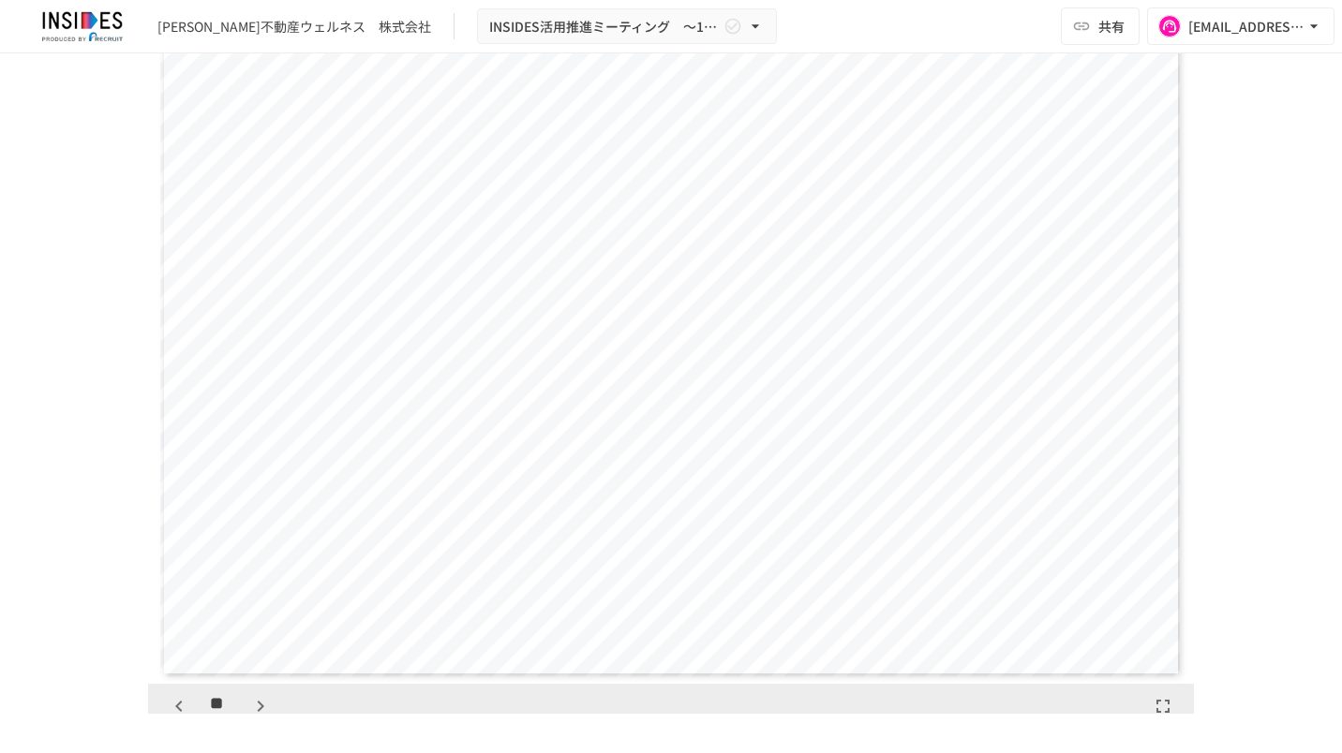
click at [255, 705] on icon "button" at bounding box center [260, 706] width 22 height 22
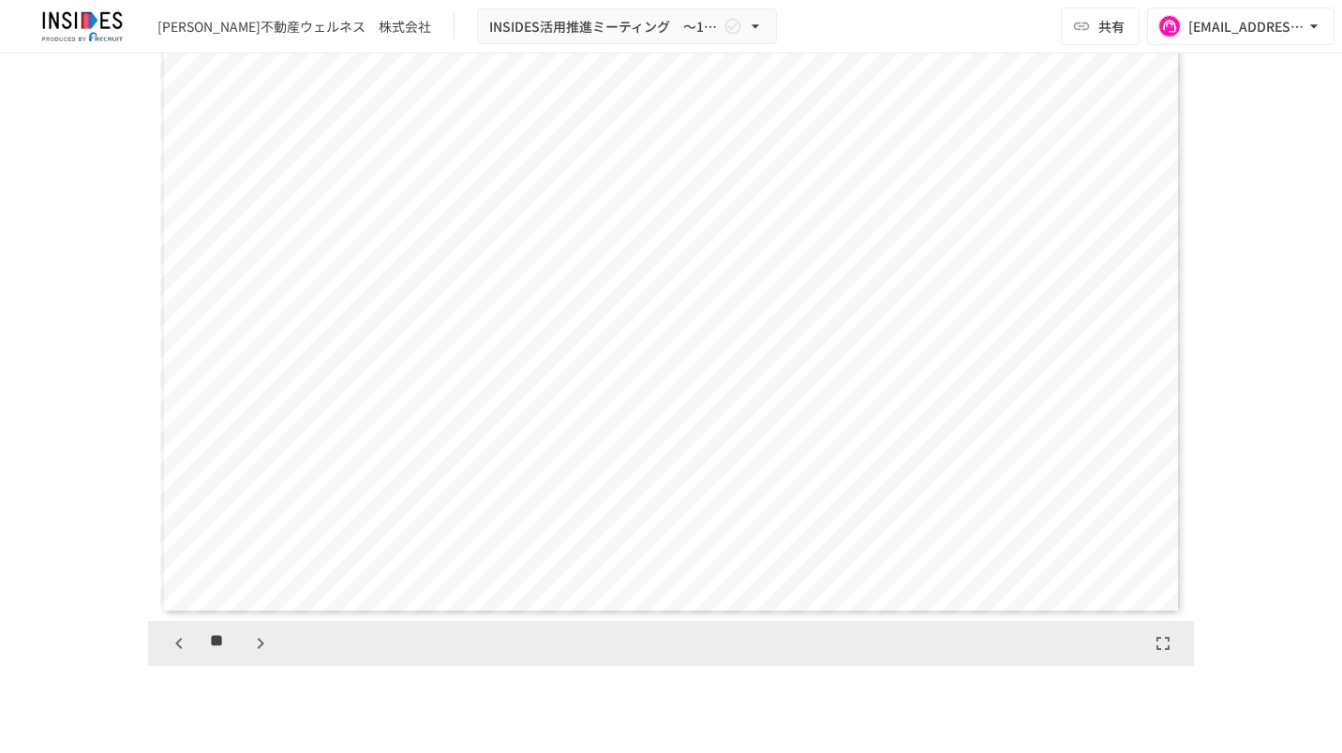
scroll to position [1593, 0]
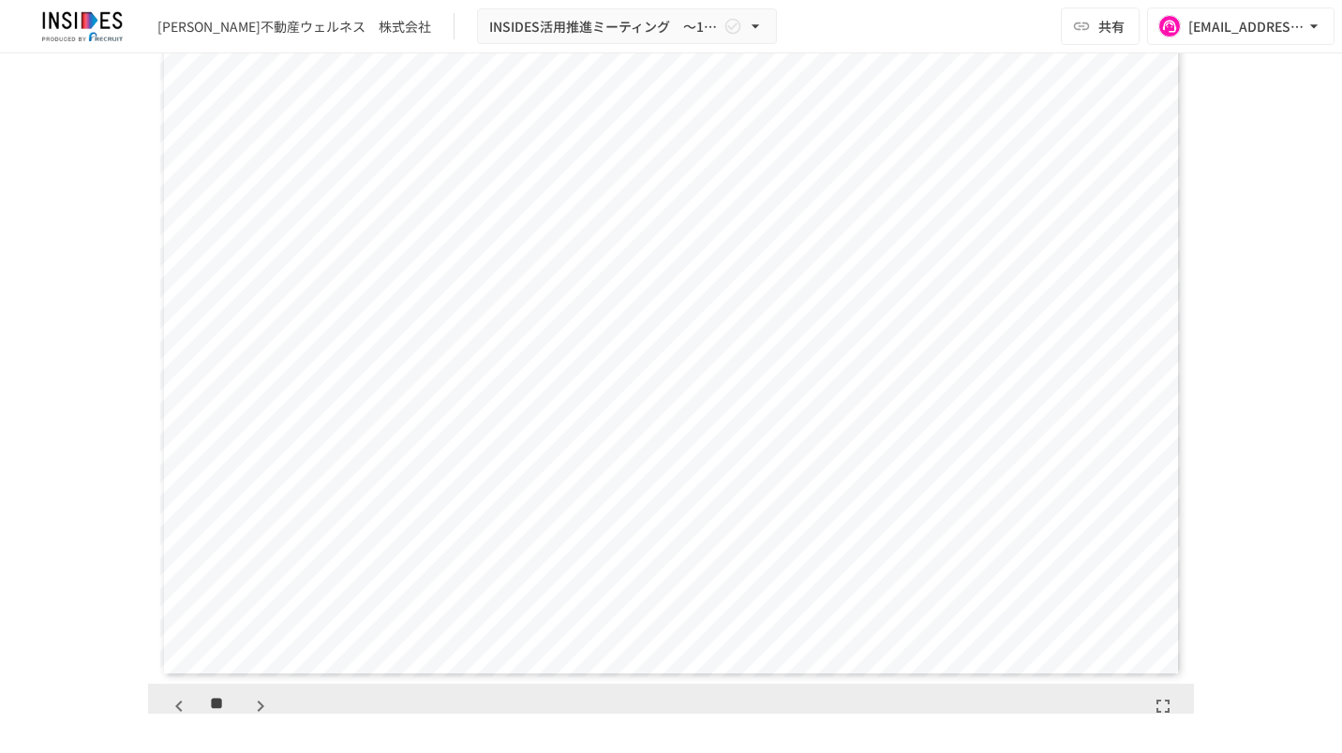
click at [170, 710] on icon "button" at bounding box center [179, 706] width 22 height 22
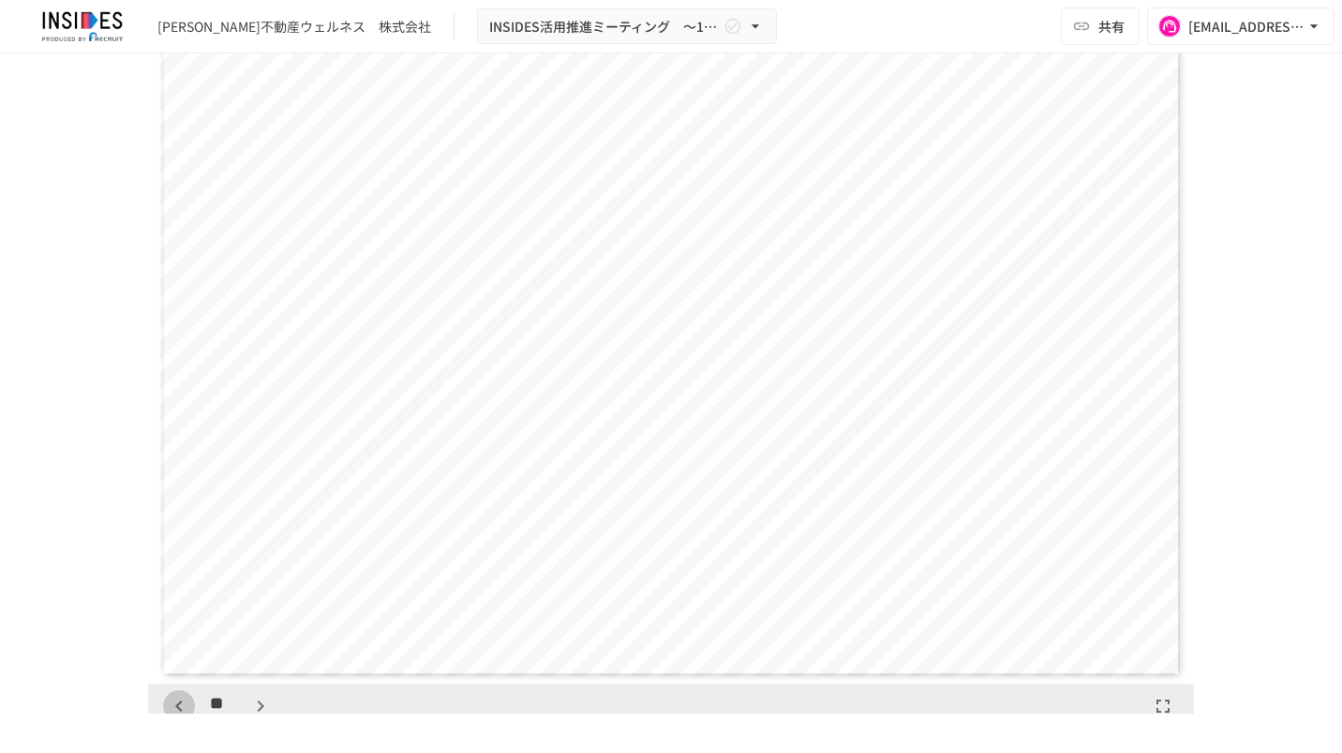
click at [170, 710] on icon "button" at bounding box center [179, 706] width 22 height 22
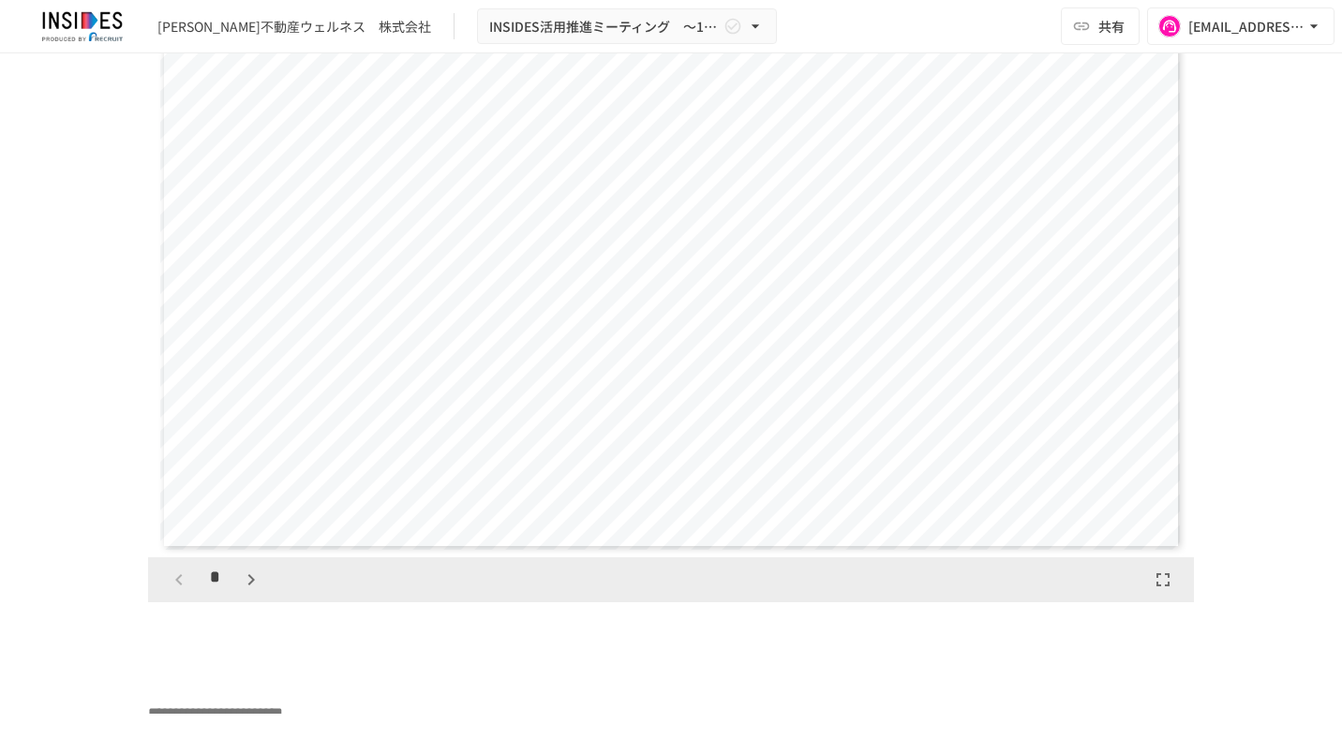
scroll to position [4216, 0]
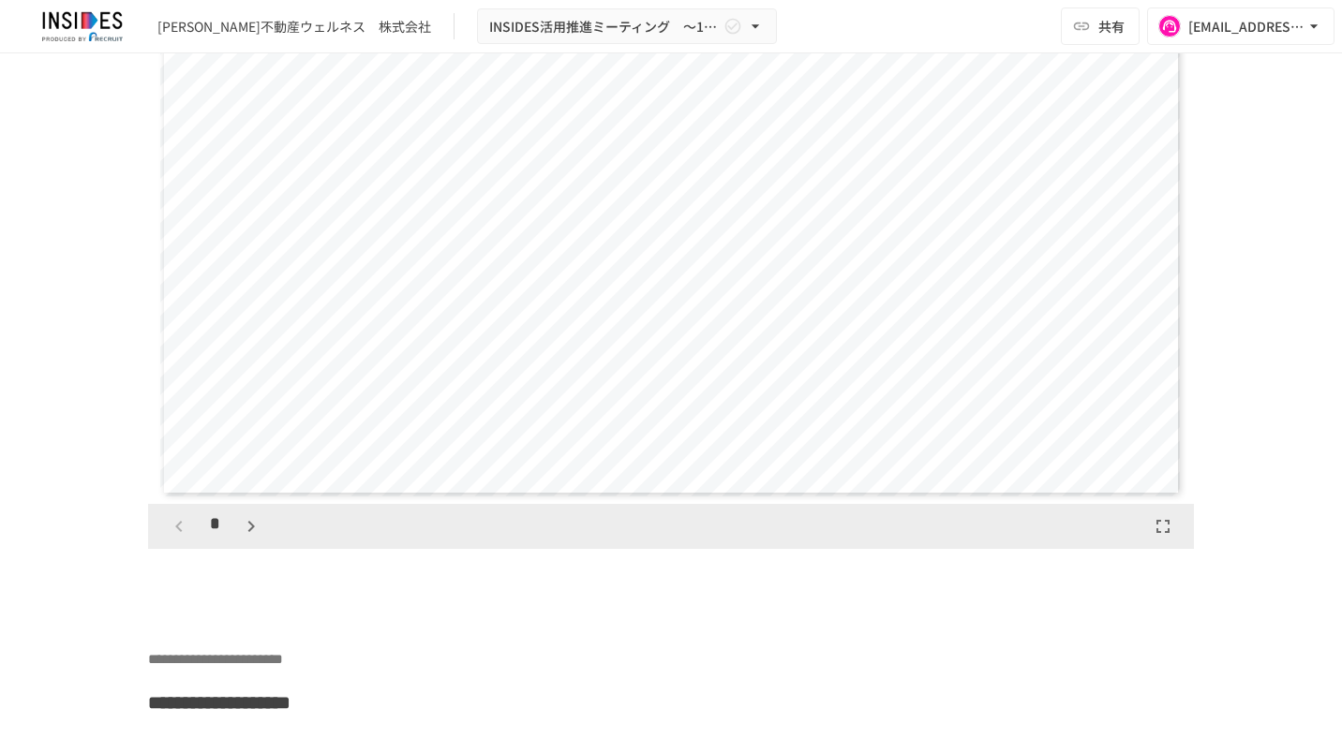
click at [244, 542] on button "button" at bounding box center [251, 527] width 32 height 32
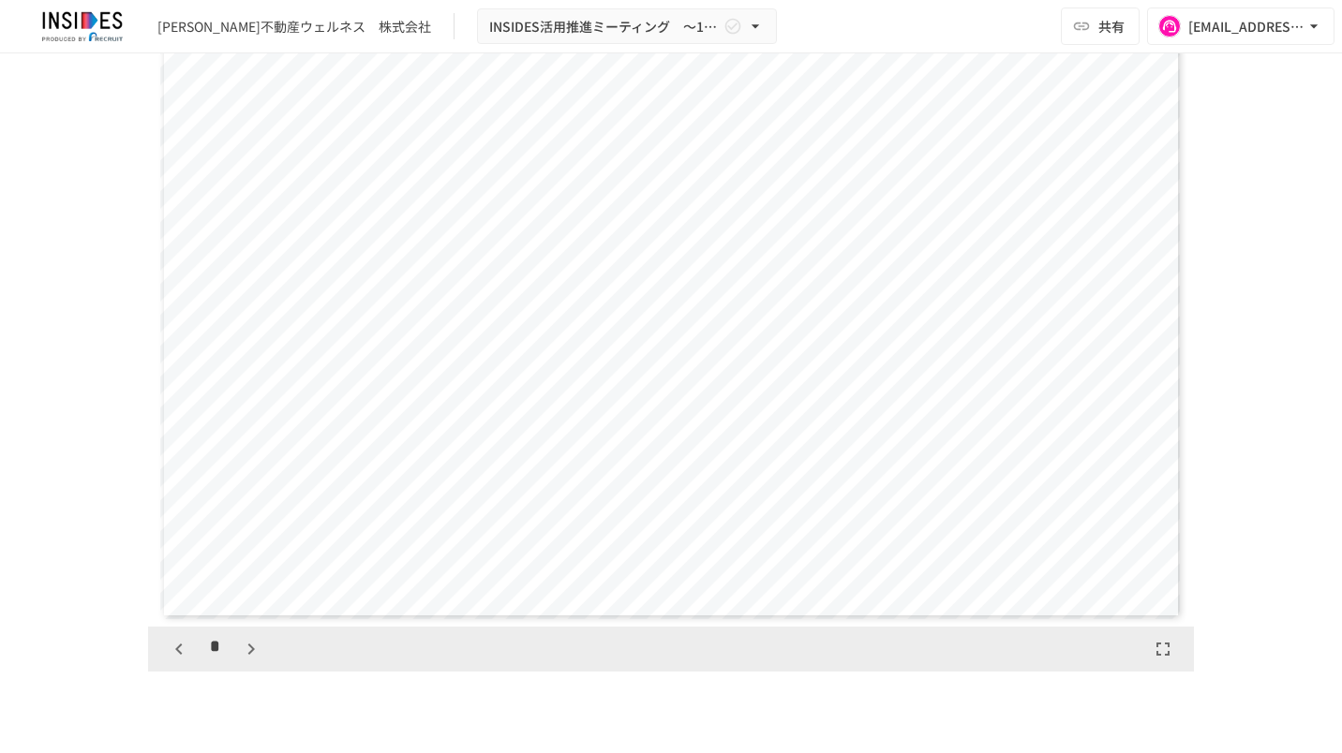
scroll to position [4122, 0]
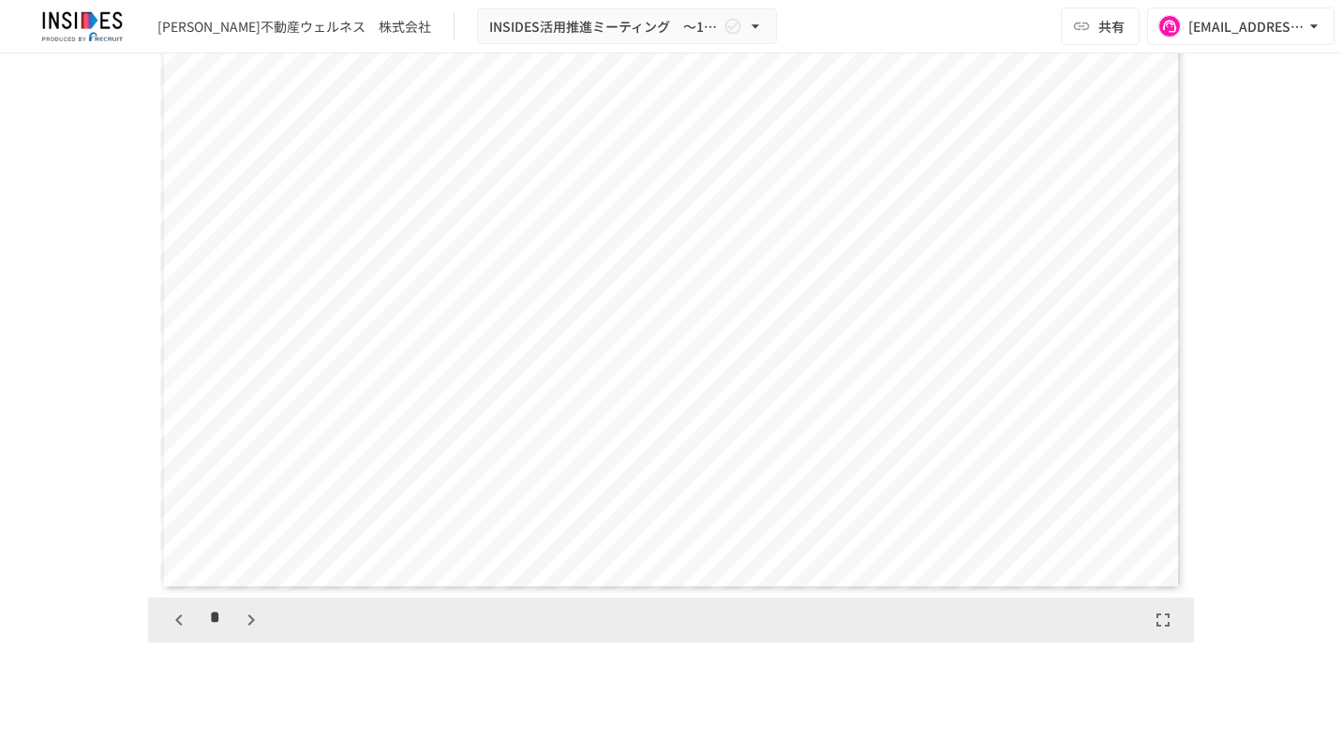
click at [242, 631] on icon "button" at bounding box center [251, 620] width 22 height 22
click at [240, 631] on icon "button" at bounding box center [251, 620] width 22 height 22
click at [181, 631] on icon "button" at bounding box center [179, 620] width 22 height 22
click at [240, 631] on icon "button" at bounding box center [251, 620] width 22 height 22
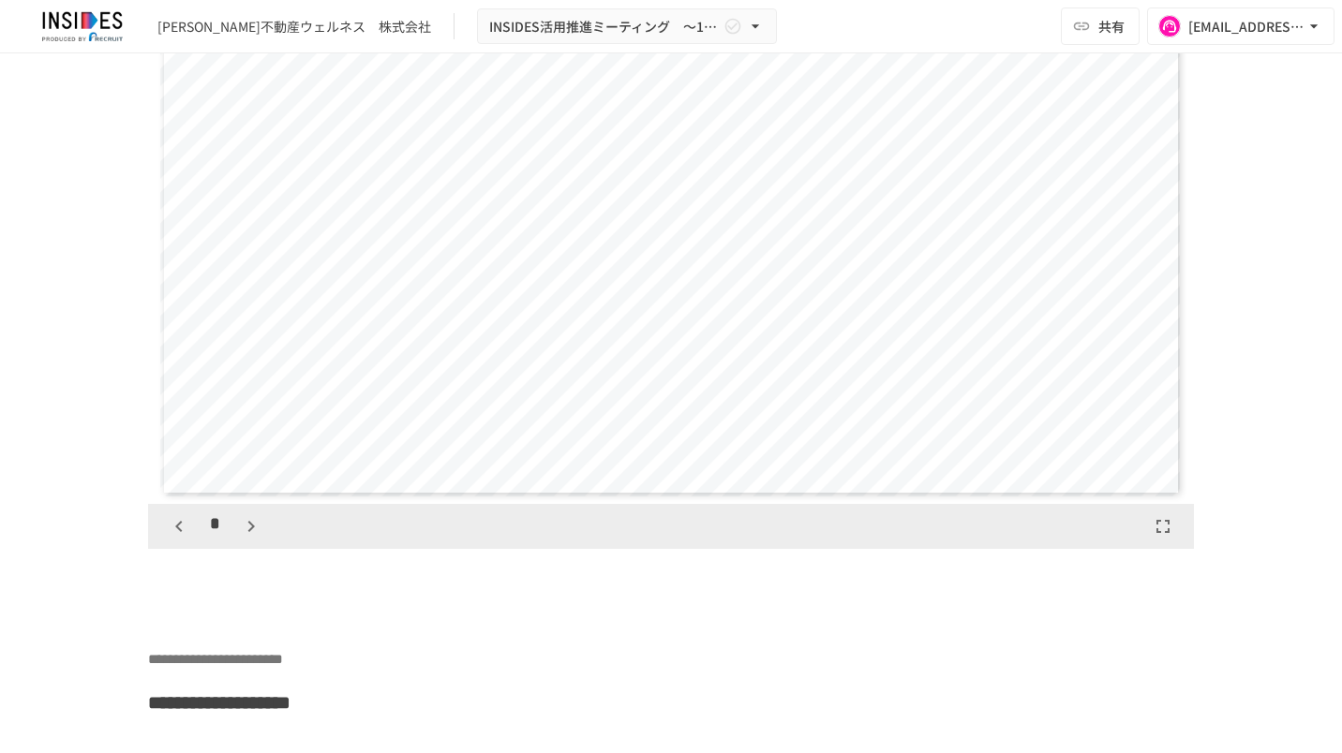
click at [245, 538] on icon "button" at bounding box center [251, 526] width 22 height 22
click at [168, 538] on icon "button" at bounding box center [179, 526] width 22 height 22
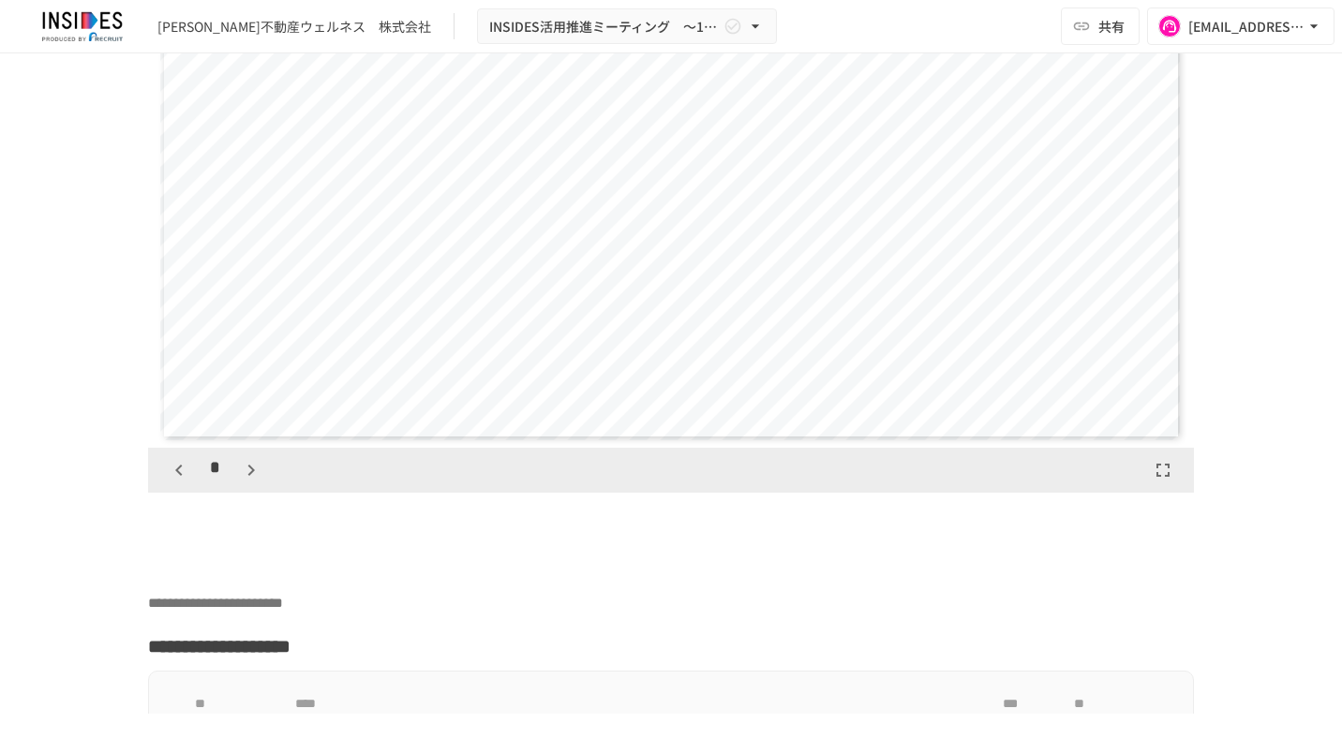
scroll to position [4309, 0]
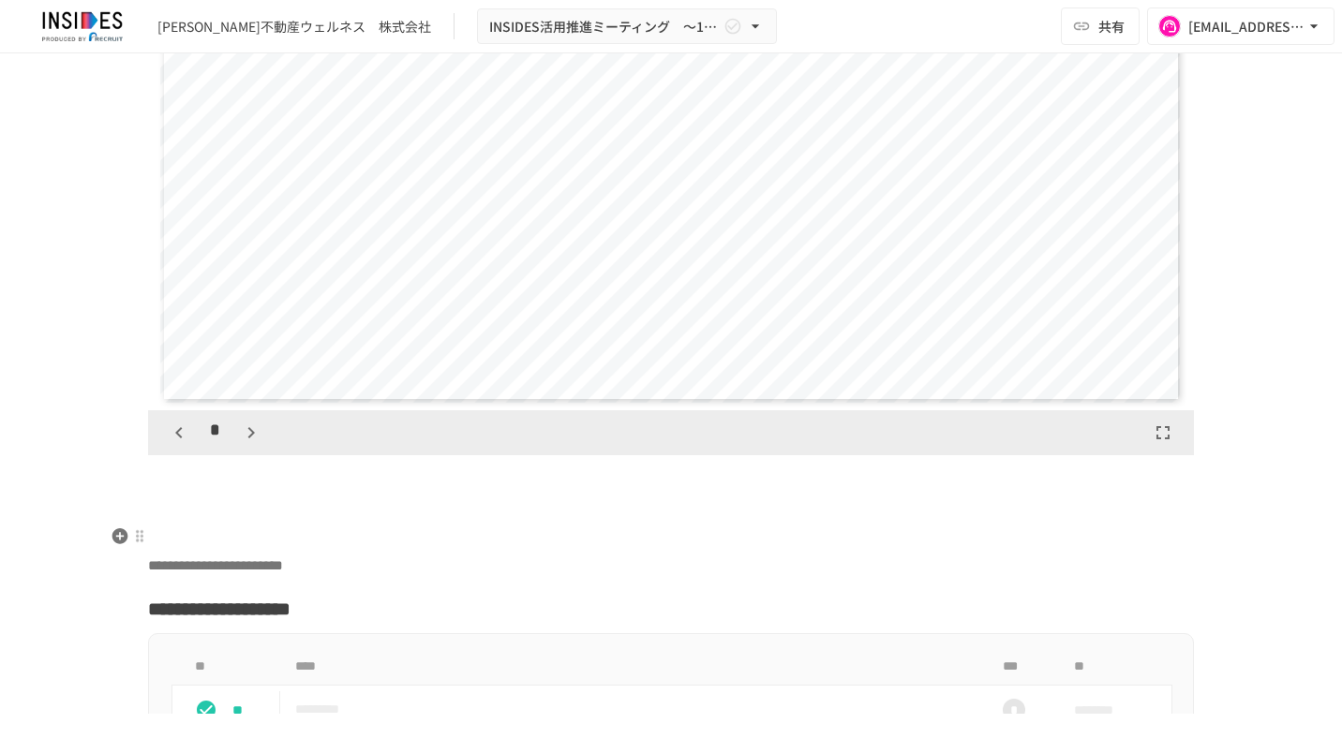
click at [249, 444] on icon "button" at bounding box center [251, 433] width 22 height 22
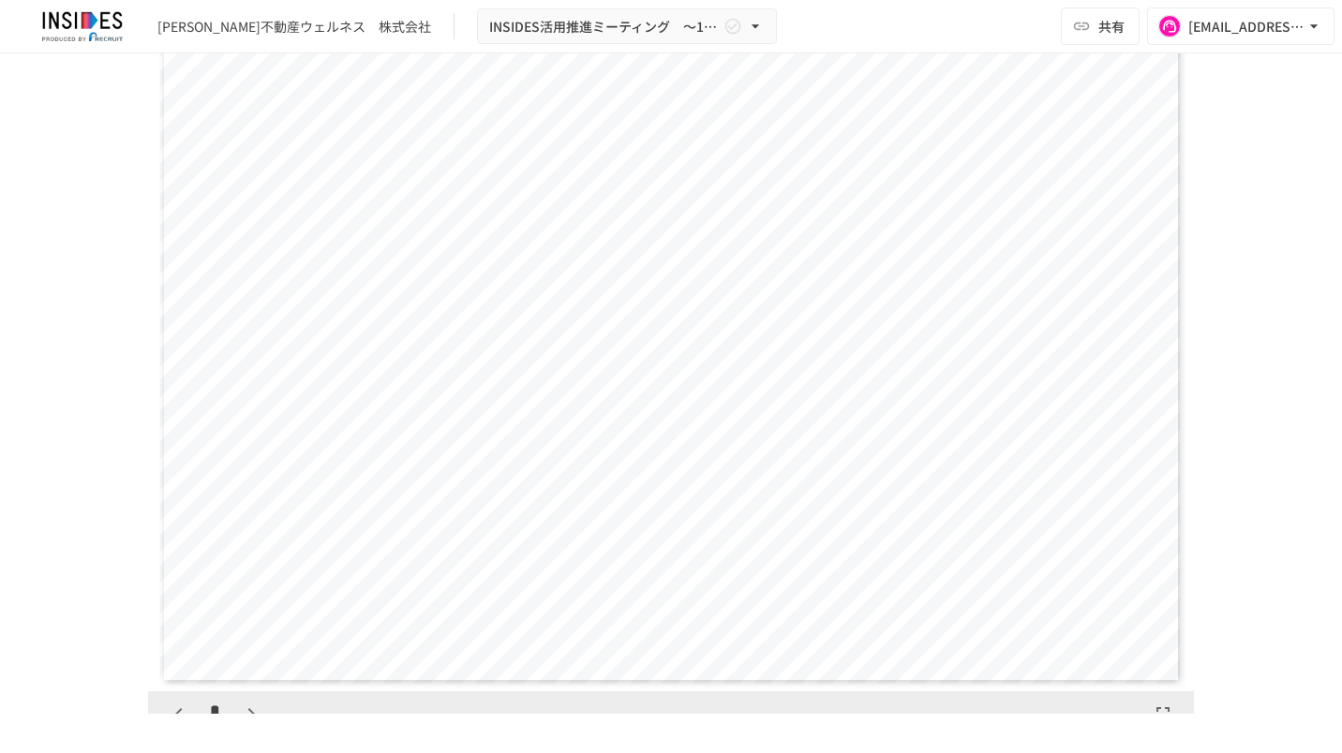
scroll to position [4122, 0]
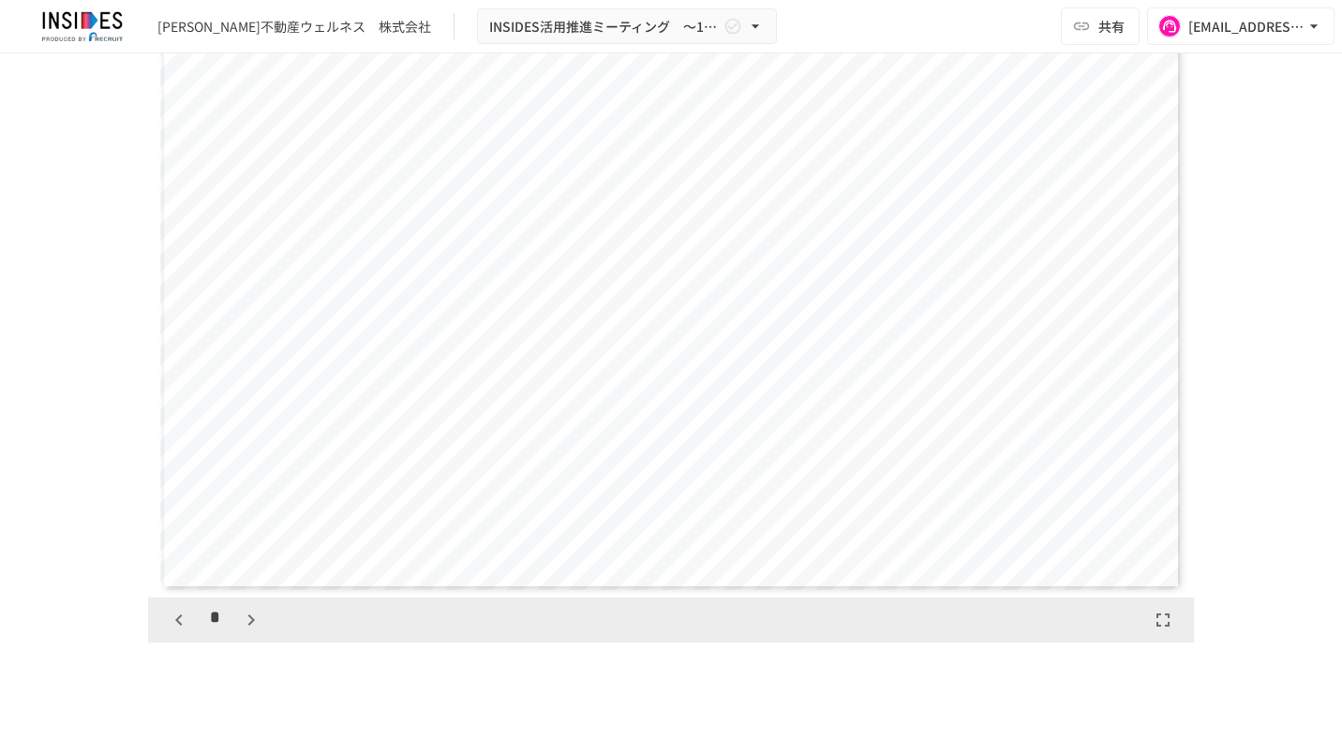
click at [251, 636] on button "button" at bounding box center [251, 620] width 32 height 32
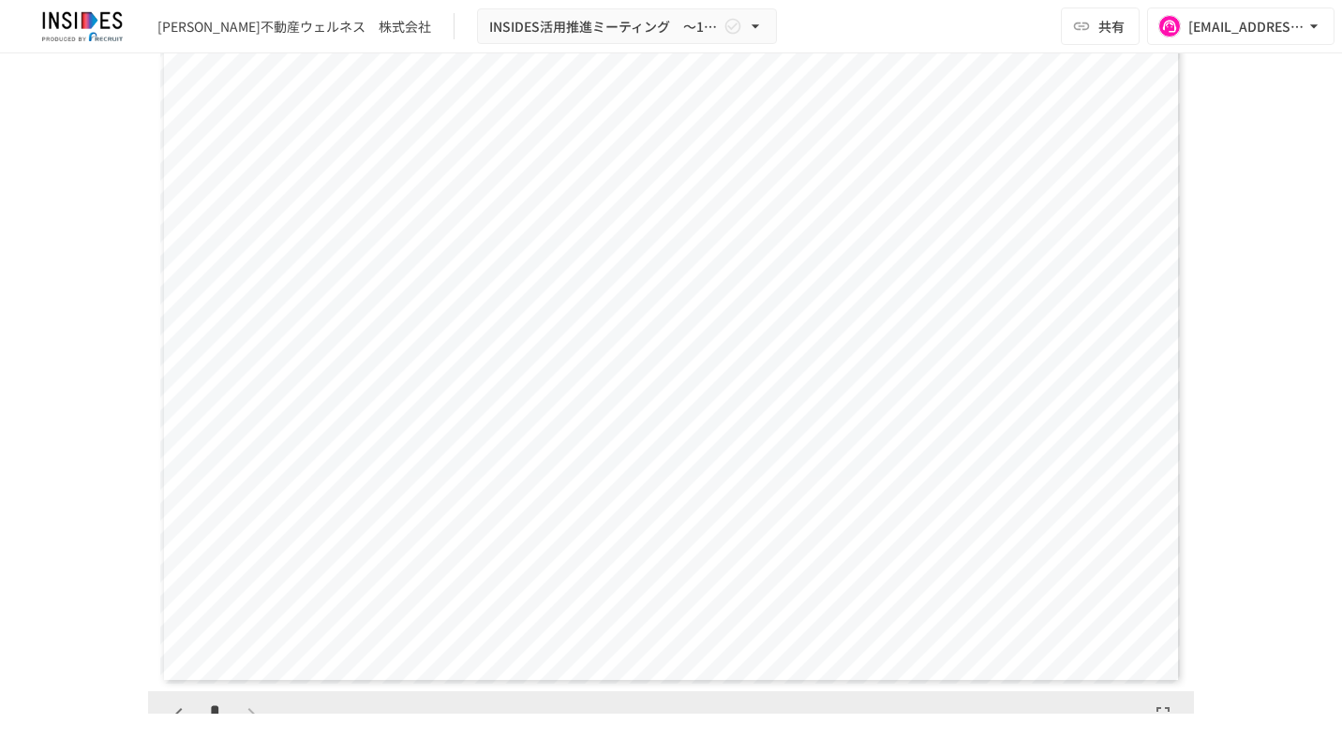
scroll to position [4216, 0]
